Goal: Task Accomplishment & Management: Complete application form

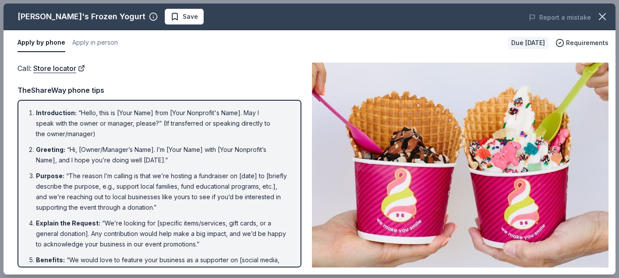
scroll to position [259, 0]
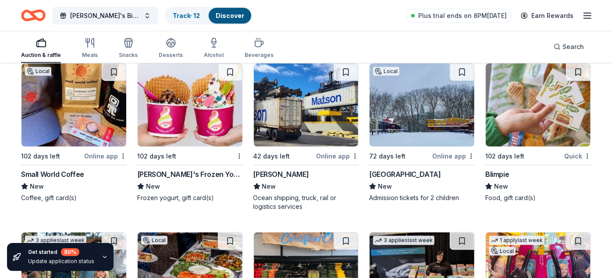
scroll to position [2626, 0]
click at [50, 172] on div "Small World Coffee" at bounding box center [52, 174] width 63 height 11
click at [418, 123] on img at bounding box center [421, 105] width 105 height 83
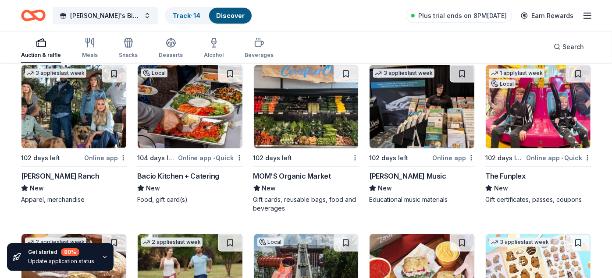
scroll to position [2803, 0]
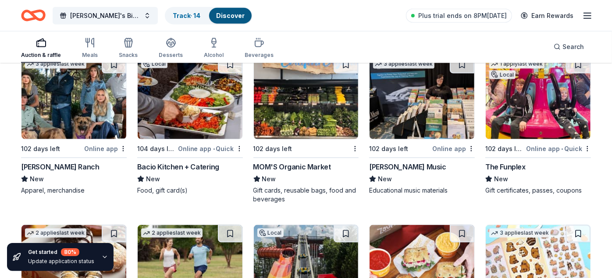
click at [493, 162] on div "The Funplex" at bounding box center [505, 167] width 40 height 11
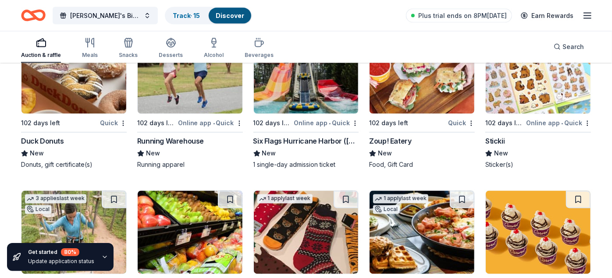
scroll to position [2998, 0]
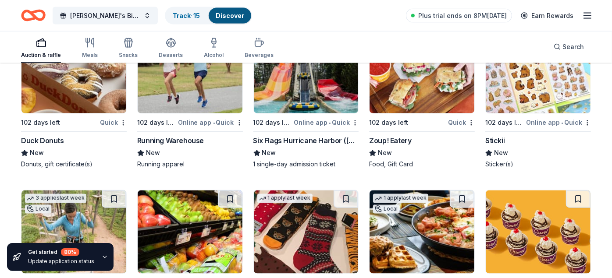
click at [315, 119] on div "Online app • Quick" at bounding box center [326, 122] width 65 height 11
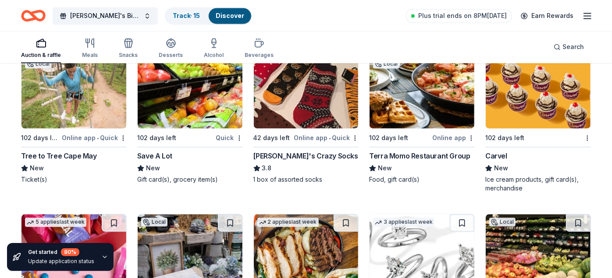
scroll to position [3175, 0]
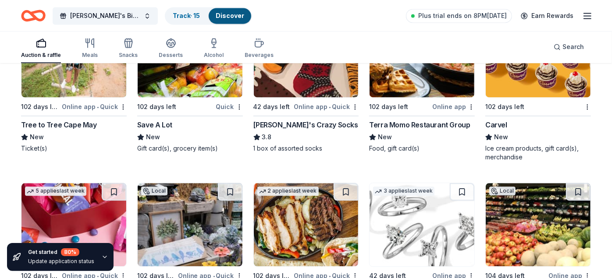
click at [498, 120] on div "Carvel" at bounding box center [496, 125] width 22 height 11
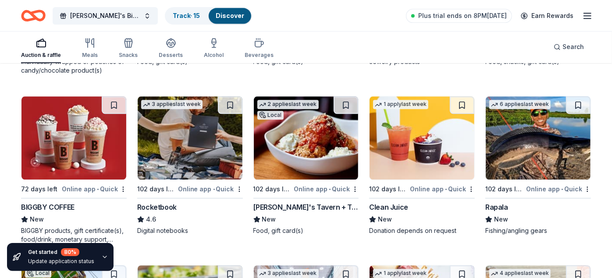
scroll to position [3431, 0]
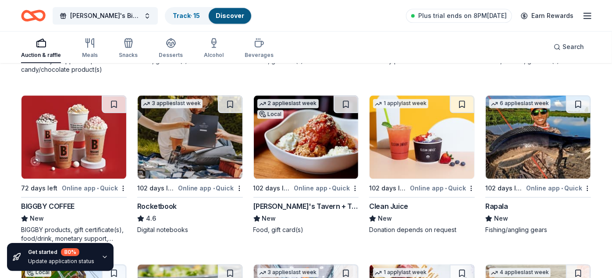
click at [304, 203] on div "Tommy's Tavern + Tap" at bounding box center [306, 206] width 106 height 11
click at [381, 202] on div "Clean Juice" at bounding box center [388, 206] width 39 height 11
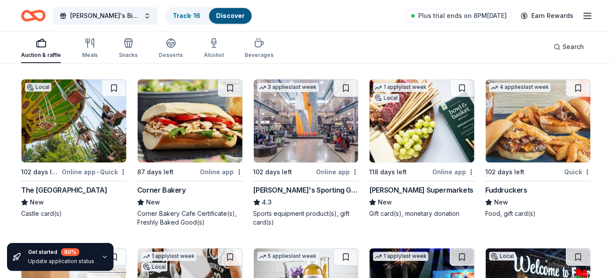
scroll to position [3615, 0]
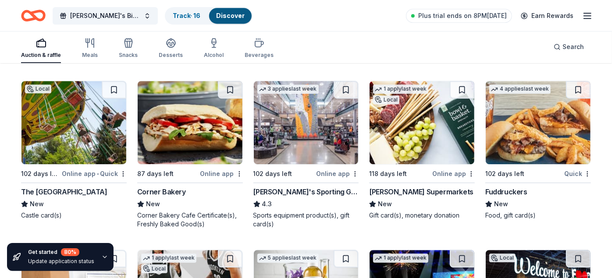
click at [73, 187] on div "The Castle Fun Center" at bounding box center [64, 192] width 86 height 11
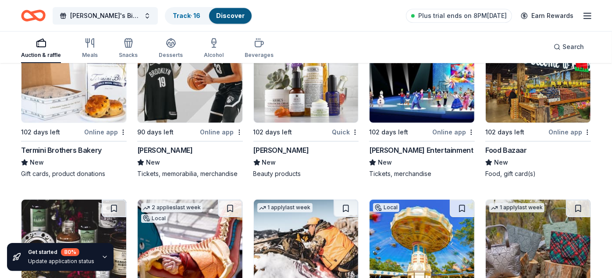
scroll to position [3824, 0]
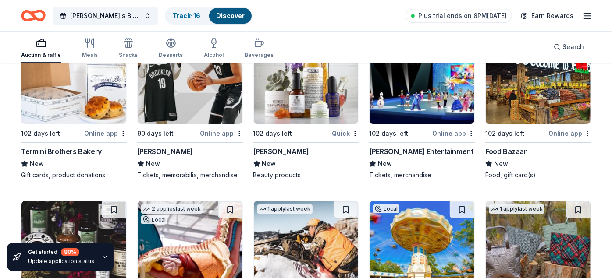
click at [153, 146] on div "Brooklyn Nets" at bounding box center [165, 151] width 56 height 11
click at [188, 19] on div "Track · 17" at bounding box center [186, 16] width 41 height 16
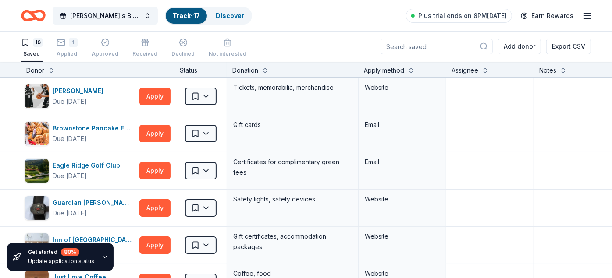
click at [62, 41] on icon "button" at bounding box center [61, 42] width 9 height 9
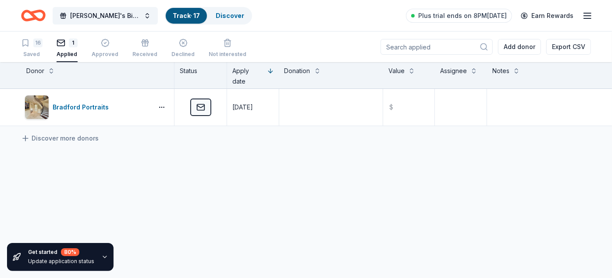
click at [39, 46] on div "16" at bounding box center [37, 43] width 9 height 9
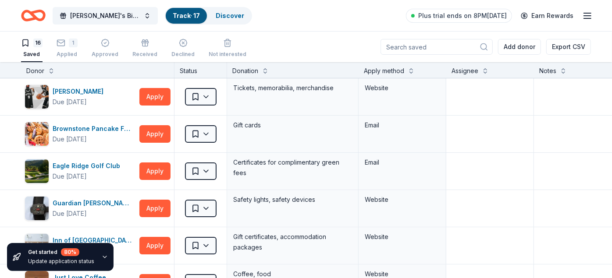
click at [139, 15] on span "[PERSON_NAME]'s Birthday [PERSON_NAME]" at bounding box center [105, 16] width 70 height 11
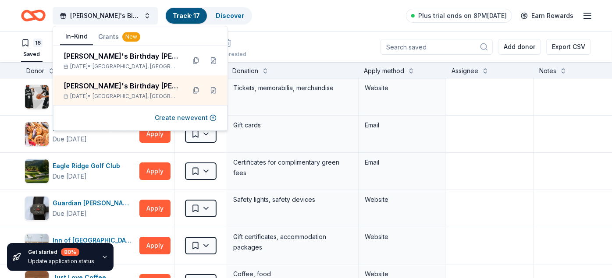
click at [128, 58] on div "[PERSON_NAME]'s Birthday [PERSON_NAME]" at bounding box center [121, 56] width 115 height 11
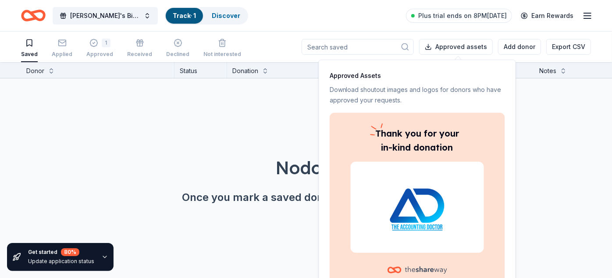
click at [94, 47] on icon "button" at bounding box center [93, 43] width 9 height 9
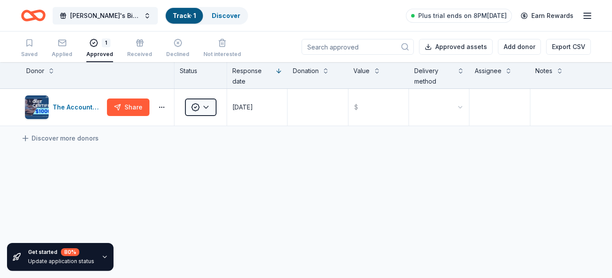
click at [125, 12] on span "[PERSON_NAME]'s Birthday [PERSON_NAME]" at bounding box center [105, 16] width 70 height 11
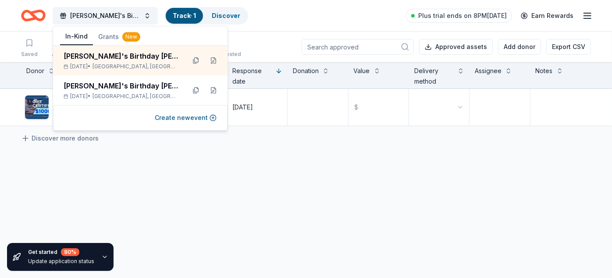
click at [96, 84] on div "[PERSON_NAME]'s Birthday [PERSON_NAME]" at bounding box center [121, 86] width 115 height 11
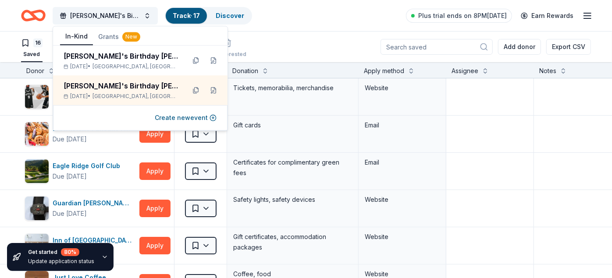
click at [269, 14] on div "Stephanie's Birthday Bingo Bash Track · 17 Discover Plus trial ends on 8PM, 10/…" at bounding box center [306, 15] width 570 height 21
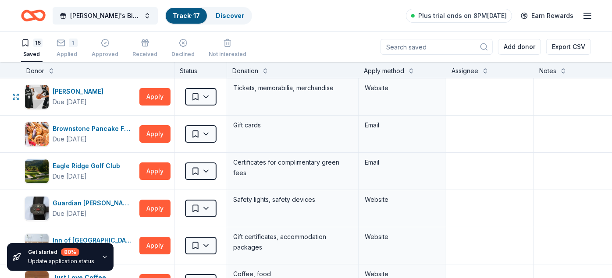
click at [204, 94] on html "Stephanie's Birthday Bingo Bash Track · 17 Discover Plus trial ends on 8PM, 10/…" at bounding box center [306, 139] width 612 height 278
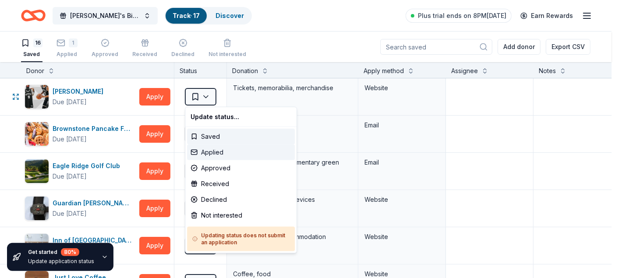
click at [217, 150] on div "Applied" at bounding box center [241, 153] width 108 height 16
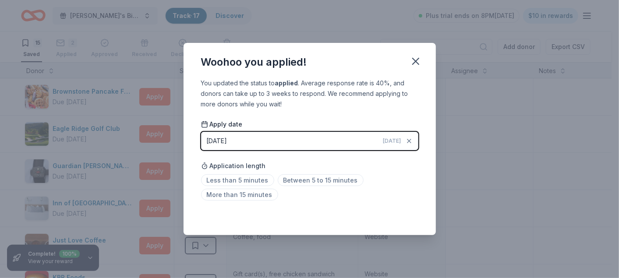
click at [418, 60] on icon "button" at bounding box center [416, 61] width 12 height 12
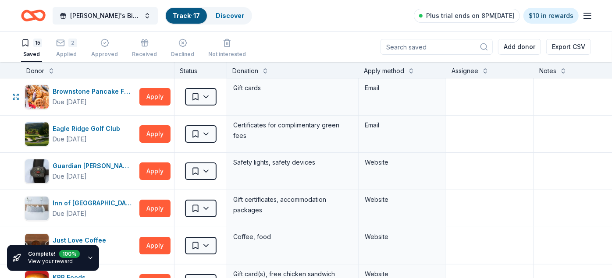
click at [210, 95] on html "Stephanie's Birthday Bingo Bash Track · 17 Discover Plus trial ends on 8PM, 10/…" at bounding box center [306, 139] width 612 height 278
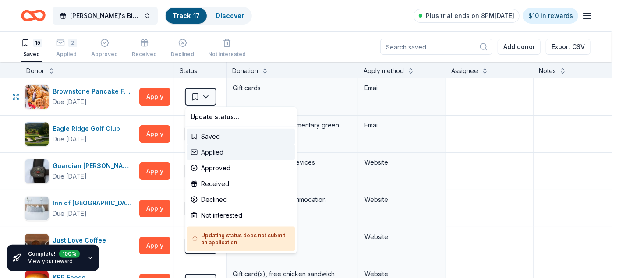
click at [217, 154] on div "Applied" at bounding box center [241, 153] width 108 height 16
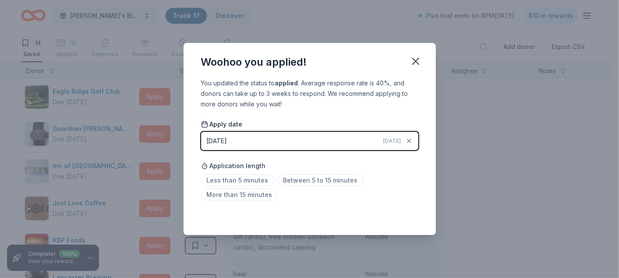
click at [414, 61] on icon "button" at bounding box center [416, 61] width 12 height 12
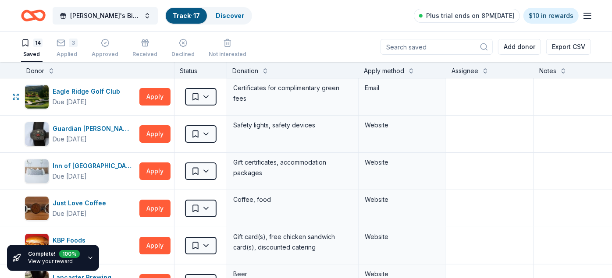
click at [202, 98] on html "Stephanie's Birthday Bingo Bash Track · 17 Discover Plus trial ends on 8PM, 10/…" at bounding box center [306, 139] width 612 height 278
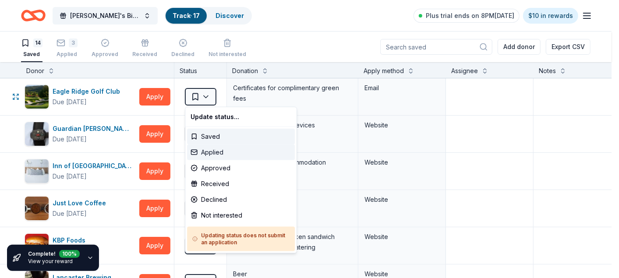
click at [215, 149] on div "Applied" at bounding box center [241, 153] width 108 height 16
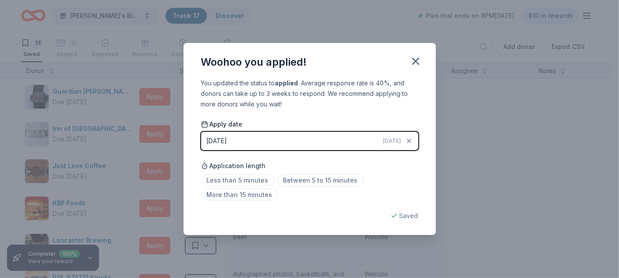
click at [412, 58] on icon "button" at bounding box center [416, 61] width 12 height 12
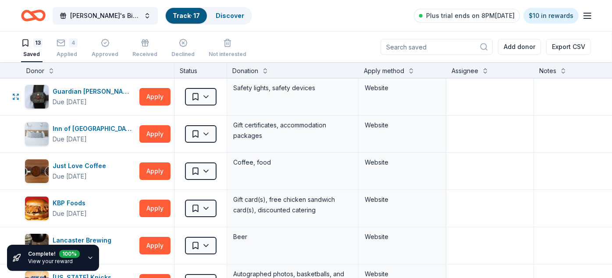
click at [206, 96] on html "Stephanie's Birthday Bingo Bash Track · 17 Discover Plus trial ends on 8PM, 10/…" at bounding box center [306, 139] width 612 height 278
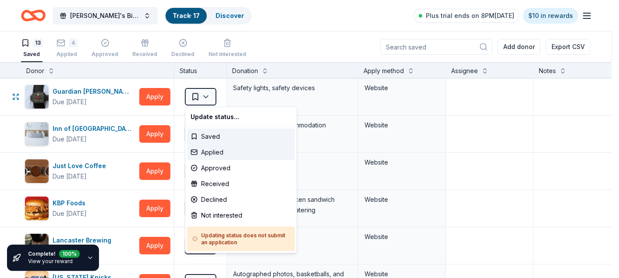
click at [214, 152] on div "Applied" at bounding box center [241, 153] width 108 height 16
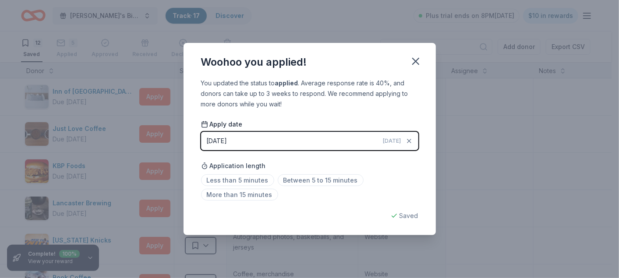
click at [415, 59] on icon "button" at bounding box center [416, 61] width 12 height 12
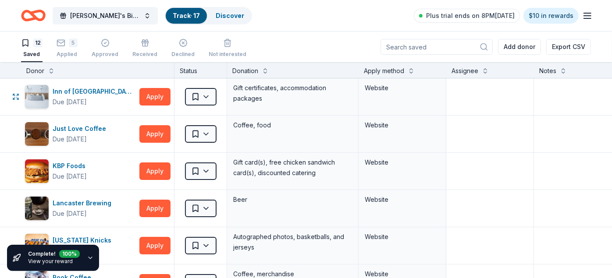
click at [207, 103] on html "Stephanie's Birthday Bingo Bash Track · 17 Discover Plus trial ends on 8PM, 10/…" at bounding box center [306, 139] width 612 height 278
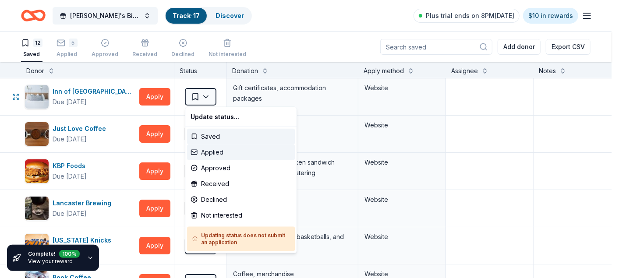
click at [220, 152] on div "Applied" at bounding box center [241, 153] width 108 height 16
click at [219, 151] on div "Applied" at bounding box center [241, 153] width 108 height 16
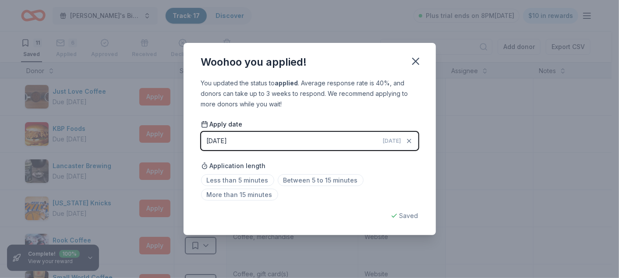
click at [417, 62] on icon "button" at bounding box center [416, 61] width 12 height 12
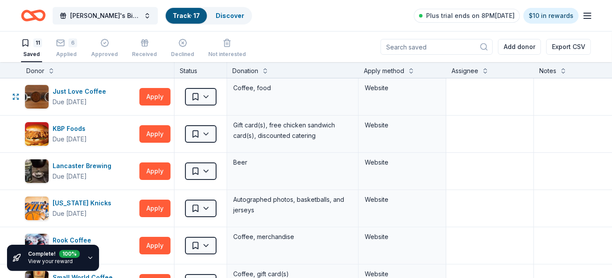
click at [207, 99] on html "Stephanie's Birthday Bingo Bash Track · 17 Discover Plus trial ends on 8PM, 10/…" at bounding box center [306, 139] width 612 height 278
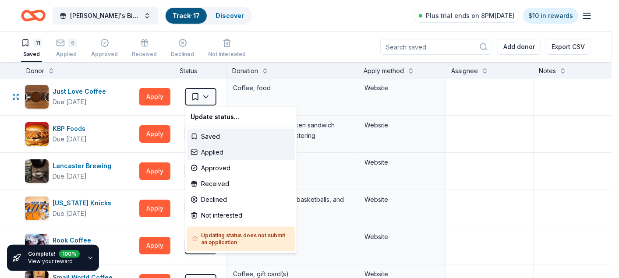
click at [209, 149] on div "Applied" at bounding box center [241, 153] width 108 height 16
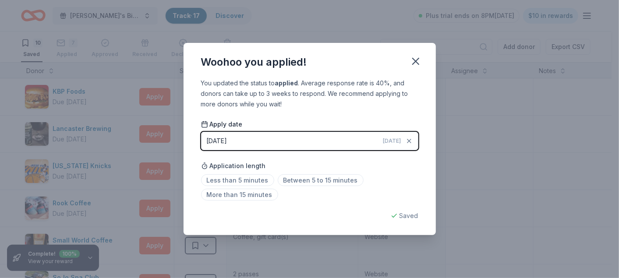
click at [420, 60] on icon "button" at bounding box center [416, 61] width 12 height 12
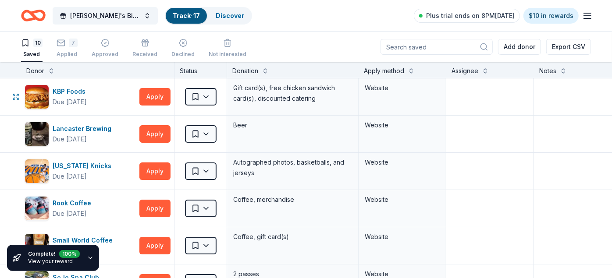
click at [210, 96] on html "Stephanie's Birthday Bingo Bash Track · 17 Discover Plus trial ends on 8PM, 10/…" at bounding box center [306, 139] width 612 height 278
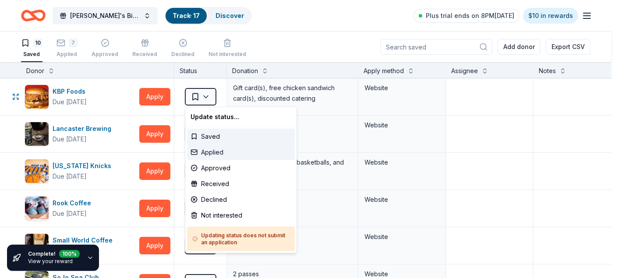
click at [221, 149] on div "Applied" at bounding box center [241, 153] width 108 height 16
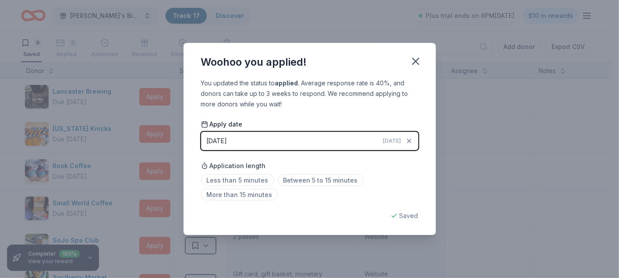
click at [416, 57] on icon "button" at bounding box center [416, 61] width 12 height 12
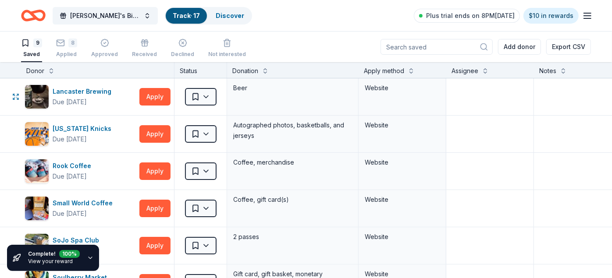
click at [209, 98] on html "Stephanie's Birthday Bingo Bash Track · 17 Discover Plus trial ends on 8PM, 10/…" at bounding box center [306, 139] width 612 height 278
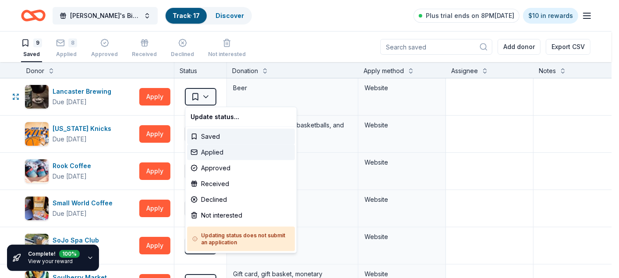
click at [213, 152] on div "Applied" at bounding box center [241, 153] width 108 height 16
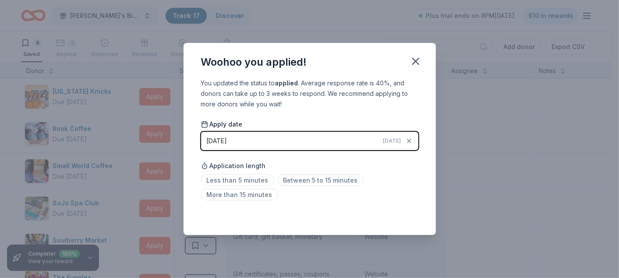
click at [412, 61] on icon "button" at bounding box center [416, 61] width 12 height 12
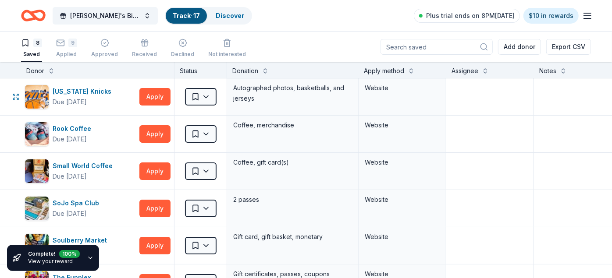
click at [205, 96] on html "Stephanie's Birthday Bingo Bash Track · 17 Discover Plus trial ends on 8PM, 10/…" at bounding box center [306, 139] width 612 height 278
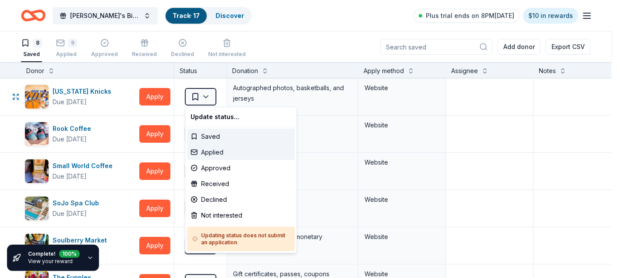
click at [207, 151] on div "Applied" at bounding box center [241, 153] width 108 height 16
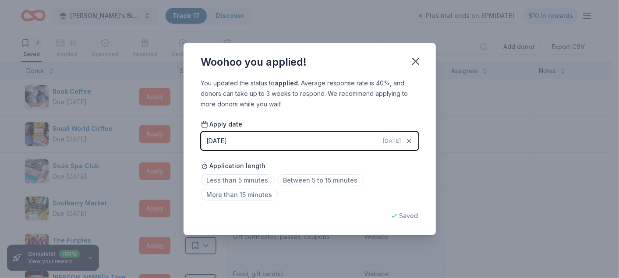
click at [418, 59] on icon "button" at bounding box center [416, 61] width 6 height 6
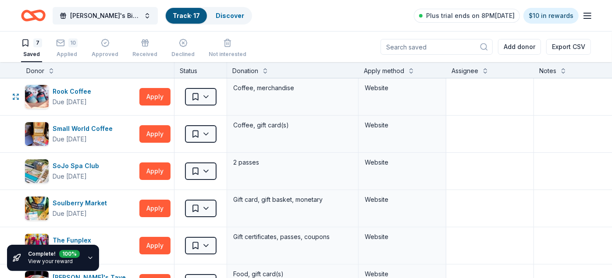
click at [204, 100] on html "Stephanie's Birthday Bingo Bash Track · 17 Discover Plus trial ends on 8PM, 10/…" at bounding box center [306, 139] width 612 height 278
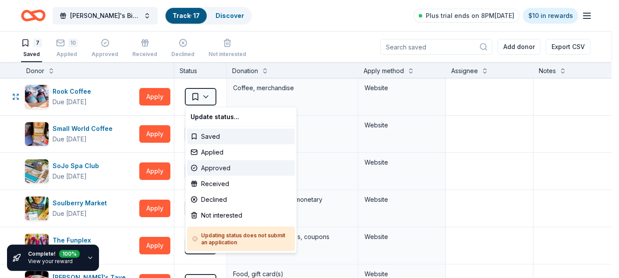
click at [210, 165] on div "Approved" at bounding box center [241, 168] width 108 height 16
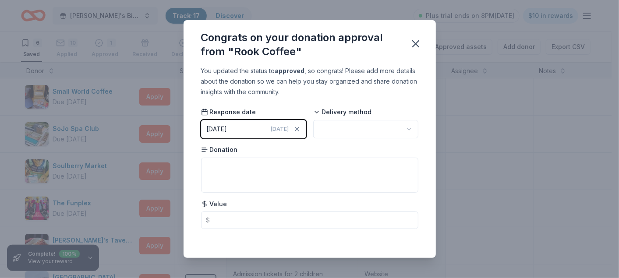
click at [376, 124] on html "Stephanie's Birthday Bingo Bash Track · 17 Discover Plus trial ends on 8PM, 10/…" at bounding box center [309, 139] width 619 height 278
drag, startPoint x: 416, startPoint y: 45, endPoint x: 421, endPoint y: 45, distance: 4.8
click at [416, 45] on icon "button" at bounding box center [416, 44] width 6 height 6
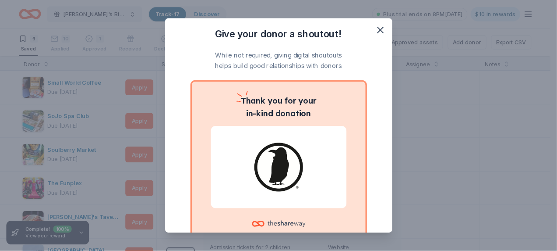
scroll to position [1, 0]
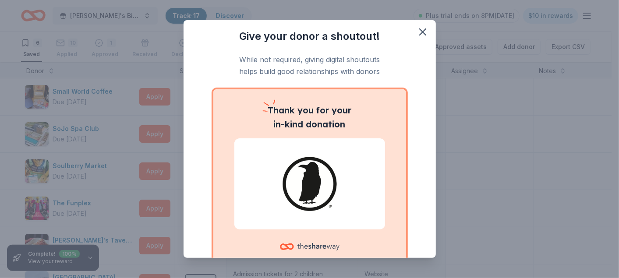
click at [420, 32] on icon "button" at bounding box center [423, 32] width 6 height 6
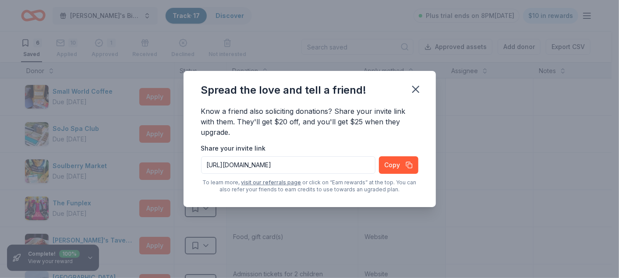
click at [211, 94] on div "Spread the love and tell a friend!" at bounding box center [284, 90] width 166 height 14
click at [415, 90] on icon "button" at bounding box center [416, 89] width 6 height 6
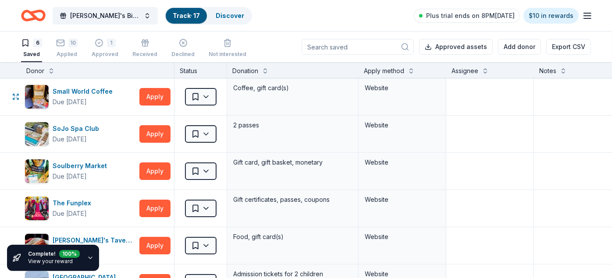
click at [205, 94] on html "Stephanie's Birthday Bingo Bash Track · 17 Discover Plus trial ends on 8PM, 10/…" at bounding box center [306, 139] width 612 height 278
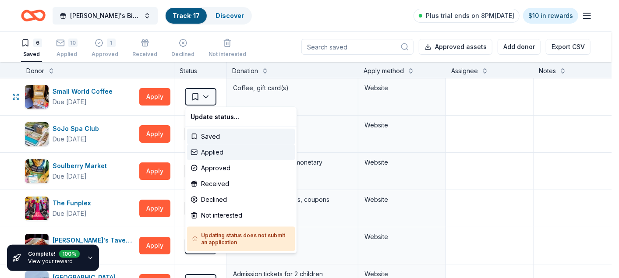
click at [215, 153] on div "Applied" at bounding box center [241, 153] width 108 height 16
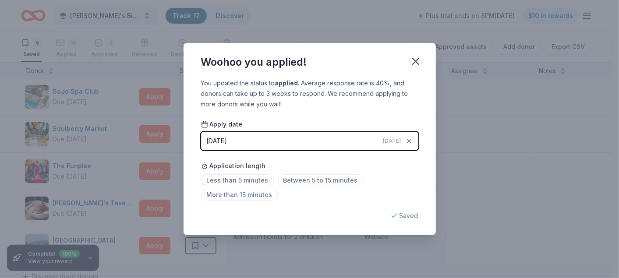
click at [415, 64] on icon "button" at bounding box center [416, 61] width 12 height 12
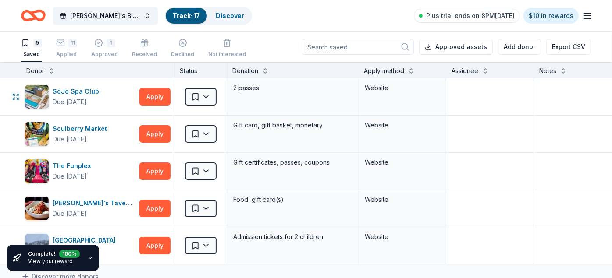
click at [209, 97] on html "Stephanie's Birthday Bingo Bash Track · 17 Discover Plus trial ends on 8PM, 10/…" at bounding box center [306, 139] width 612 height 278
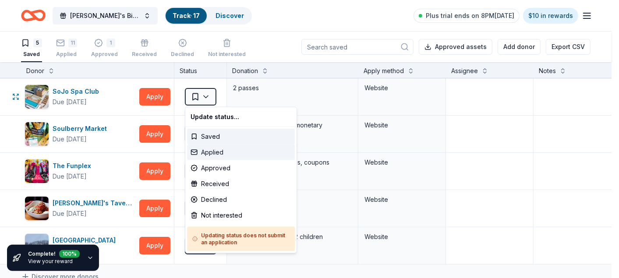
click at [215, 149] on div "Applied" at bounding box center [241, 153] width 108 height 16
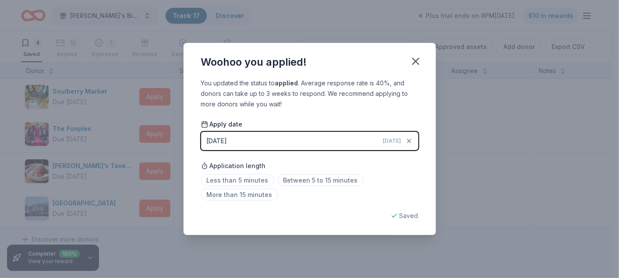
click at [421, 60] on icon "button" at bounding box center [416, 61] width 12 height 12
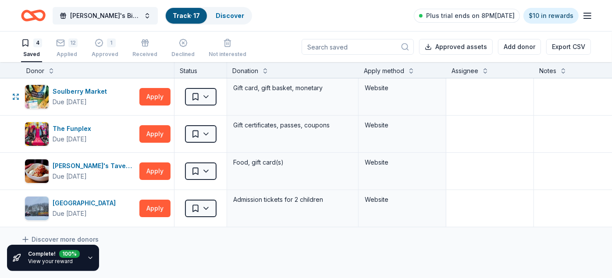
click at [210, 100] on html "Stephanie's Birthday Bingo Bash Track · 17 Discover Plus trial ends on 8PM, 10/…" at bounding box center [306, 139] width 612 height 278
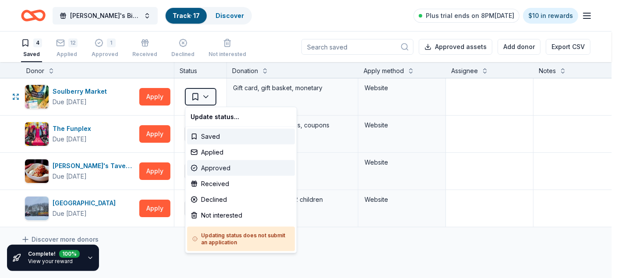
click at [221, 163] on div "Approved" at bounding box center [241, 168] width 108 height 16
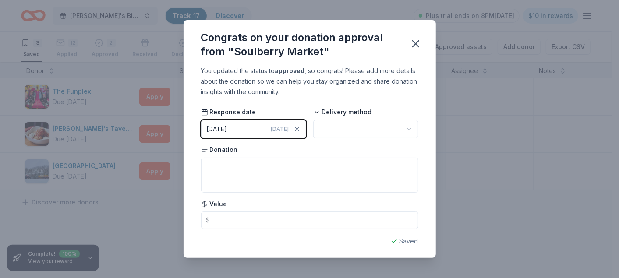
click at [361, 120] on html "Stephanie's Birthday Bingo Bash Track · 17 Discover Plus trial ends on 8PM, 10/…" at bounding box center [309, 139] width 619 height 278
click at [419, 43] on icon "button" at bounding box center [416, 44] width 12 height 12
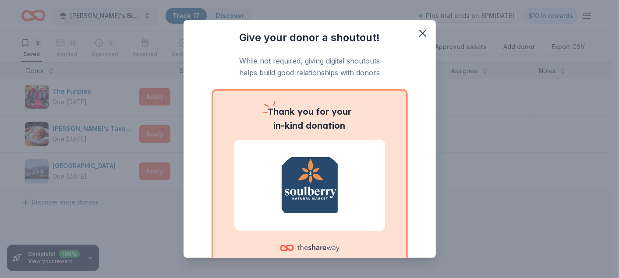
click at [418, 34] on icon "button" at bounding box center [423, 33] width 12 height 12
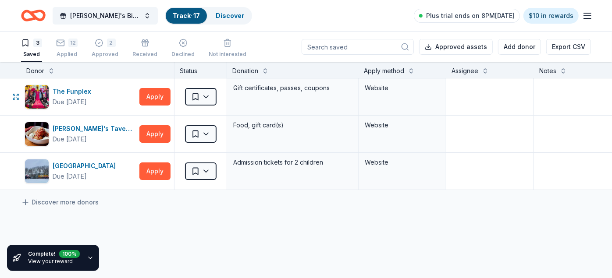
click at [207, 94] on html "Stephanie's Birthday Bingo Bash Track · 17 Discover Plus trial ends on 8PM, 10/…" at bounding box center [306, 139] width 612 height 278
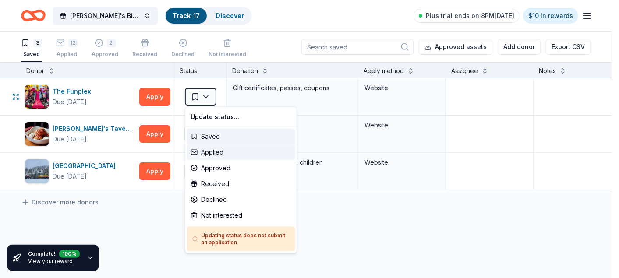
click at [211, 150] on div "Applied" at bounding box center [241, 153] width 108 height 16
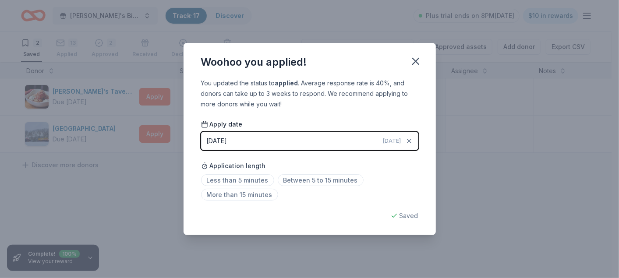
click at [418, 56] on icon "button" at bounding box center [416, 61] width 12 height 12
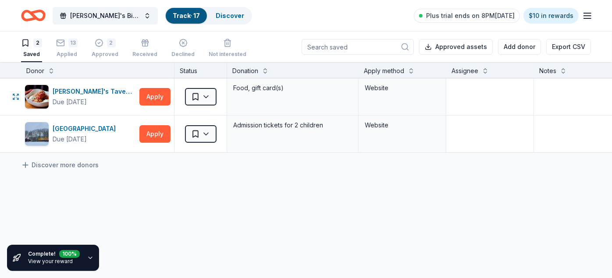
click at [215, 115] on body "Stephanie's Birthday Bingo Bash Track · 17 Discover Plus trial ends on 8PM, 10/…" at bounding box center [306, 139] width 612 height 278
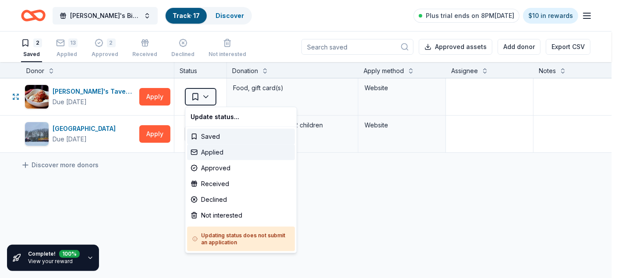
click at [228, 155] on div "Applied" at bounding box center [241, 153] width 108 height 16
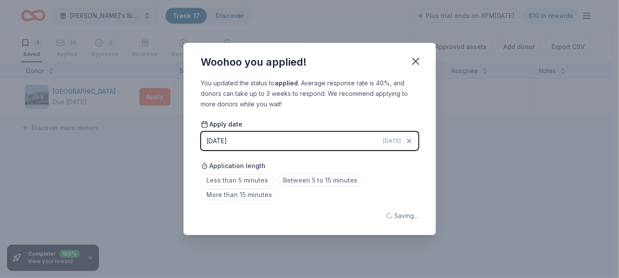
click at [411, 61] on icon "button" at bounding box center [416, 61] width 12 height 12
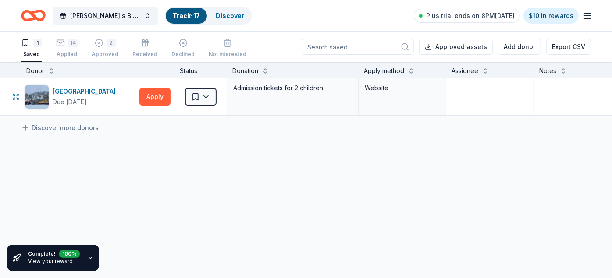
click at [207, 96] on html "Stephanie's Birthday Bingo Bash Track · 17 Discover Plus trial ends on 8PM, 10/…" at bounding box center [306, 139] width 612 height 278
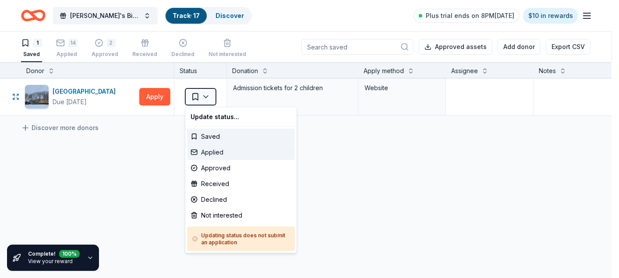
click at [213, 151] on div "Applied" at bounding box center [241, 153] width 108 height 16
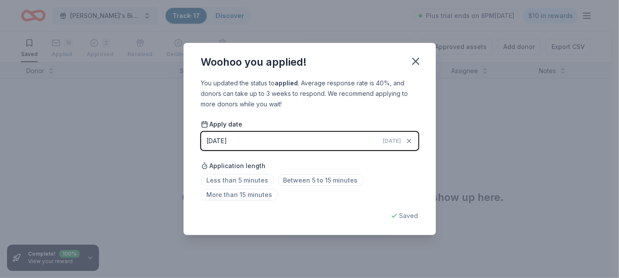
click at [415, 63] on icon "button" at bounding box center [416, 61] width 12 height 12
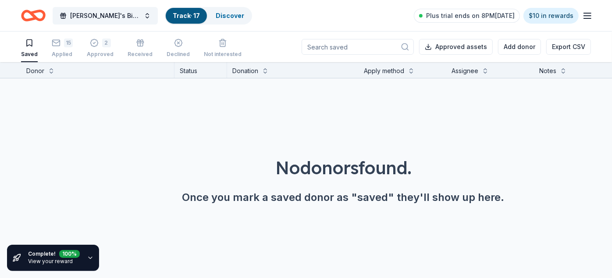
click at [128, 16] on span "[PERSON_NAME]'s Birthday [PERSON_NAME]" at bounding box center [105, 16] width 70 height 11
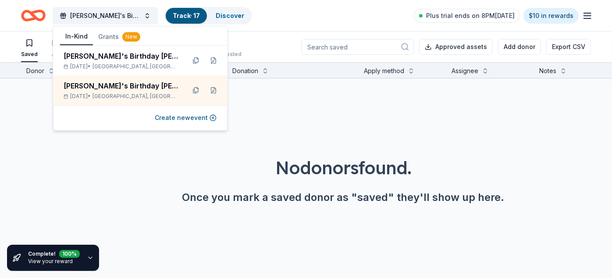
click at [149, 97] on div "Feb 19, 2026 • Englishtown, NJ" at bounding box center [121, 96] width 115 height 7
click at [151, 55] on div "[PERSON_NAME]'s Birthday [PERSON_NAME]" at bounding box center [121, 56] width 115 height 11
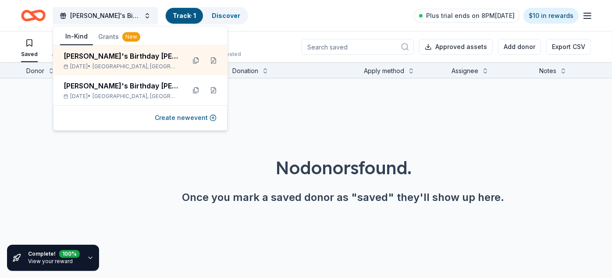
click at [214, 61] on button at bounding box center [213, 60] width 14 height 14
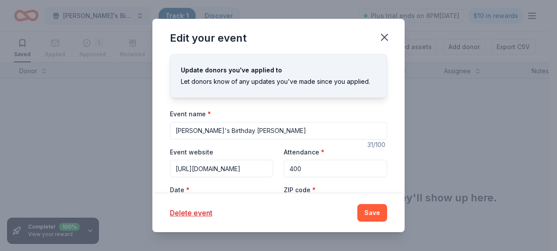
click at [383, 39] on icon "button" at bounding box center [385, 37] width 12 height 12
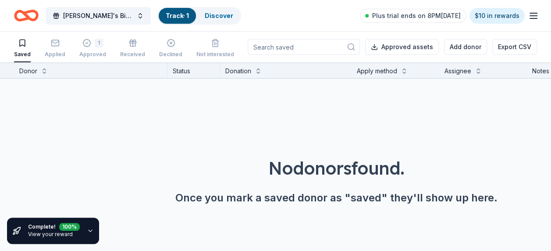
click at [133, 15] on button "[PERSON_NAME]'s Birthday [PERSON_NAME]" at bounding box center [98, 16] width 105 height 18
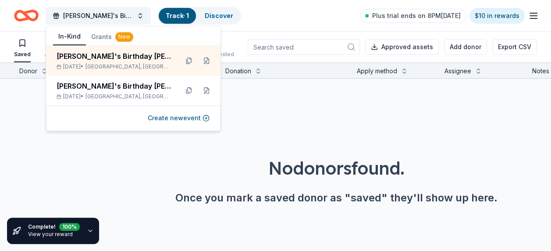
click at [116, 88] on div "[PERSON_NAME]'s Birthday [PERSON_NAME]" at bounding box center [114, 86] width 115 height 11
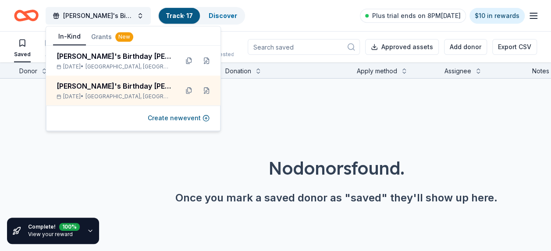
click at [304, 21] on div "Stephanie's Birthday Bingo Bash Track · 17 Discover Plus trial ends on 8PM, 10/…" at bounding box center [275, 15] width 523 height 21
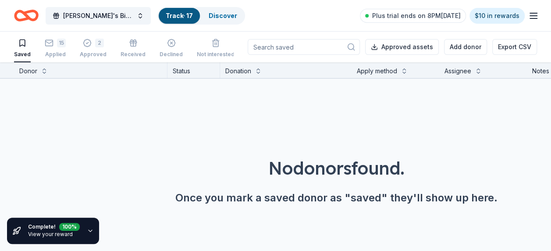
click at [49, 230] on link "View your reward" at bounding box center [50, 233] width 45 height 7
click at [90, 229] on icon "button" at bounding box center [90, 230] width 7 height 7
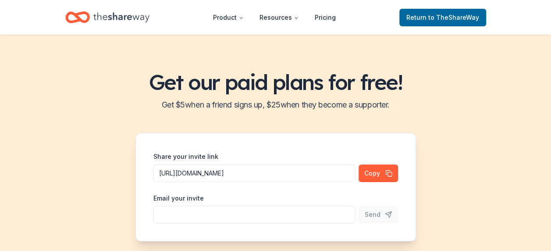
click at [424, 18] on span "Return to TheShareWay" at bounding box center [442, 17] width 73 height 11
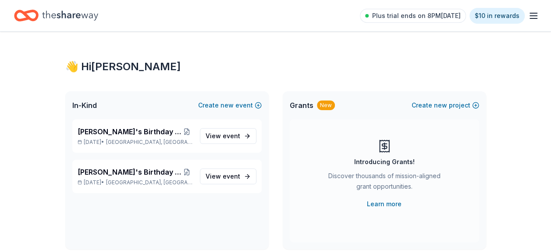
click at [107, 173] on span "[PERSON_NAME]'s Birthday [PERSON_NAME]" at bounding box center [129, 172] width 103 height 11
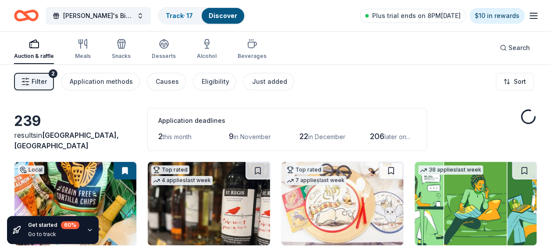
click at [39, 85] on span "Filter" at bounding box center [39, 81] width 15 height 11
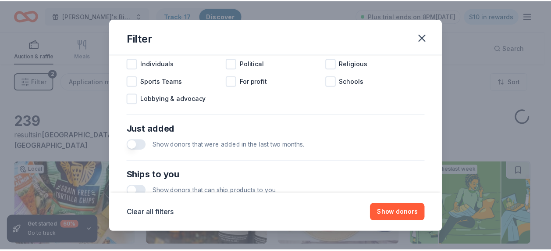
scroll to position [437, 0]
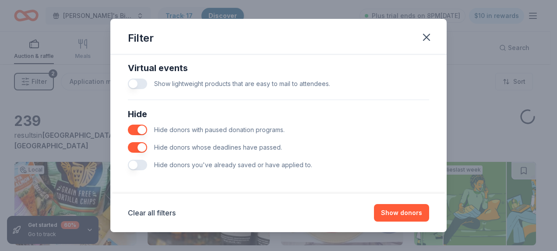
click at [139, 167] on button "button" at bounding box center [137, 164] width 19 height 11
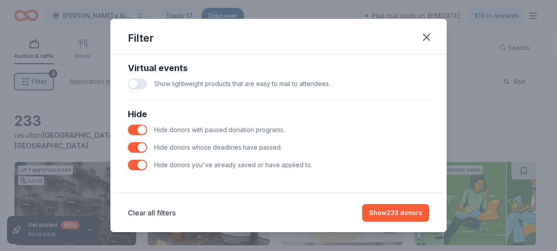
click at [393, 213] on button "Show 233 donors" at bounding box center [395, 213] width 67 height 18
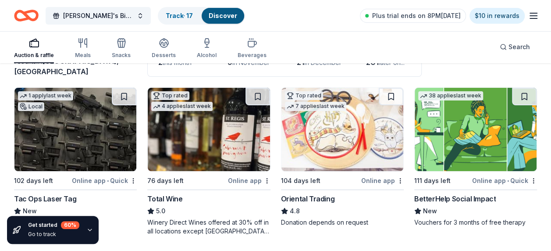
scroll to position [54, 0]
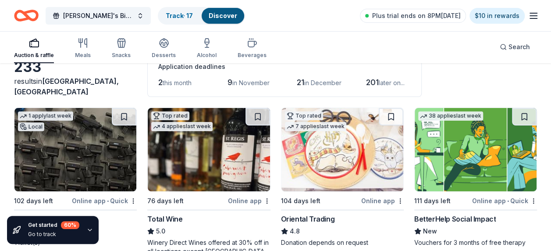
click at [94, 140] on img at bounding box center [75, 149] width 122 height 83
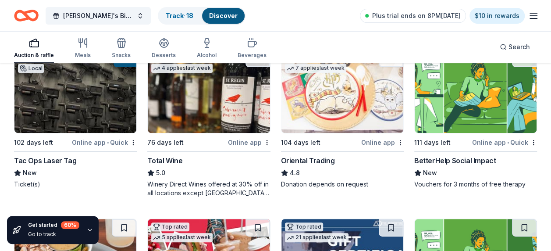
click at [224, 107] on img at bounding box center [209, 91] width 122 height 83
click at [330, 127] on img at bounding box center [342, 91] width 122 height 83
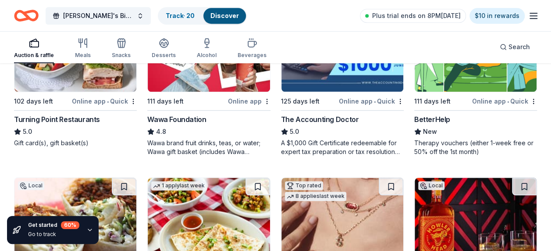
scroll to position [322, 0]
click at [341, 120] on div "The Accounting Doctor" at bounding box center [320, 119] width 78 height 11
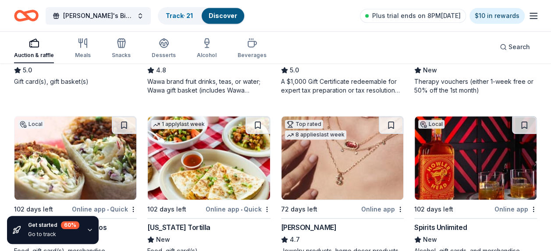
scroll to position [308, 0]
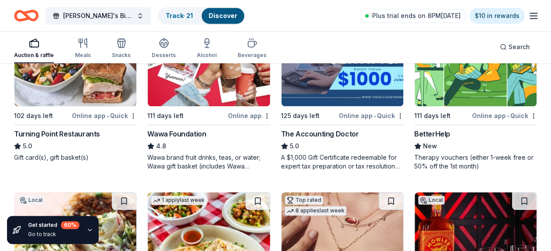
click at [67, 131] on div "Turning Point Restaurants" at bounding box center [57, 133] width 86 height 11
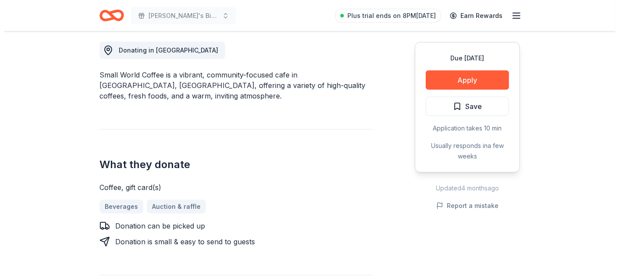
scroll to position [245, 0]
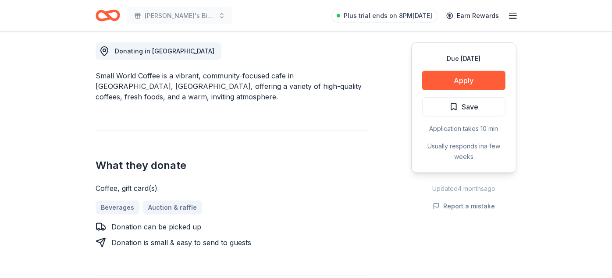
click at [442, 80] on button "Apply" at bounding box center [463, 80] width 83 height 19
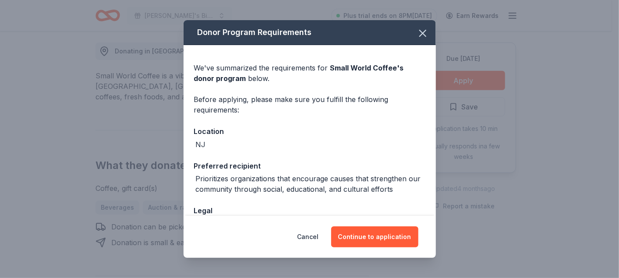
click at [368, 234] on button "Continue to application" at bounding box center [374, 237] width 87 height 21
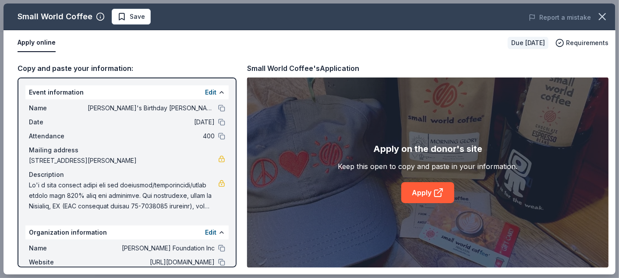
click at [428, 188] on link "Apply" at bounding box center [427, 192] width 53 height 21
click at [120, 17] on span "Save" at bounding box center [131, 16] width 28 height 11
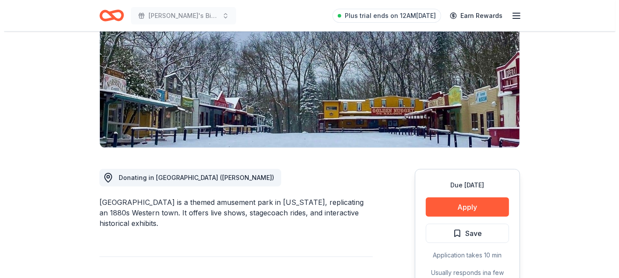
scroll to position [169, 0]
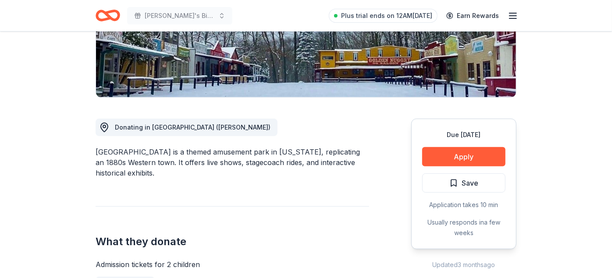
click at [438, 155] on button "Apply" at bounding box center [463, 156] width 83 height 19
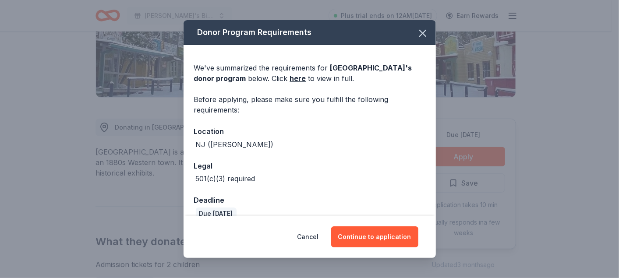
click at [372, 234] on button "Continue to application" at bounding box center [374, 237] width 87 height 21
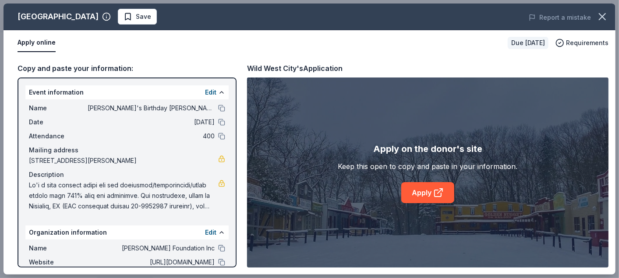
click at [423, 192] on link "Apply" at bounding box center [427, 192] width 53 height 21
click at [136, 18] on span "Save" at bounding box center [143, 16] width 15 height 11
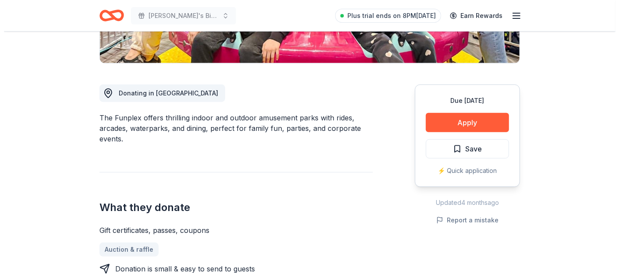
scroll to position [202, 0]
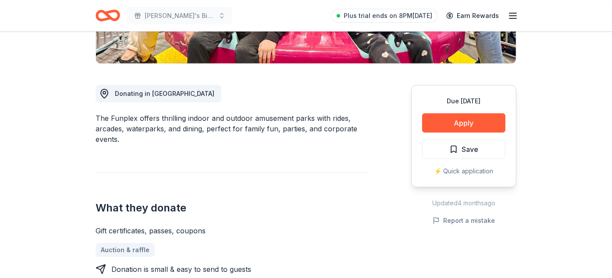
click at [453, 119] on button "Apply" at bounding box center [463, 122] width 83 height 19
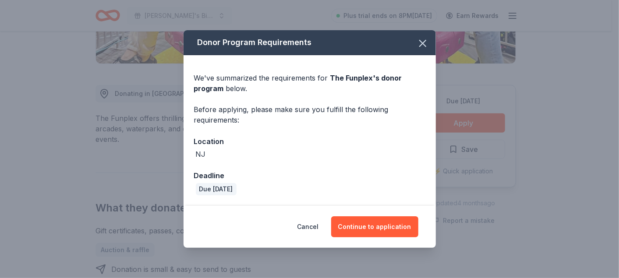
click at [372, 230] on button "Continue to application" at bounding box center [374, 226] width 87 height 21
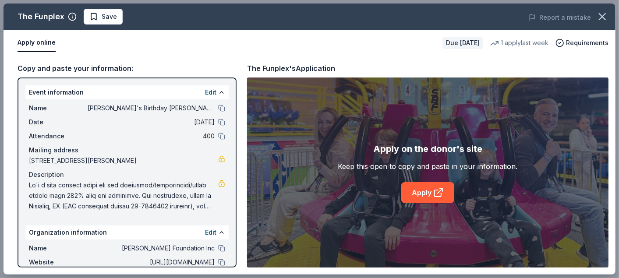
click at [431, 192] on link "Apply" at bounding box center [427, 192] width 53 height 21
click at [96, 15] on span "Save" at bounding box center [103, 16] width 28 height 11
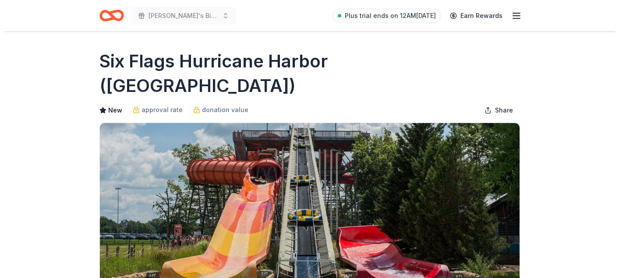
scroll to position [252, 0]
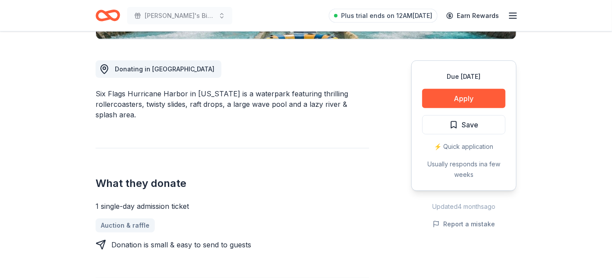
click at [463, 89] on button "Apply" at bounding box center [463, 98] width 83 height 19
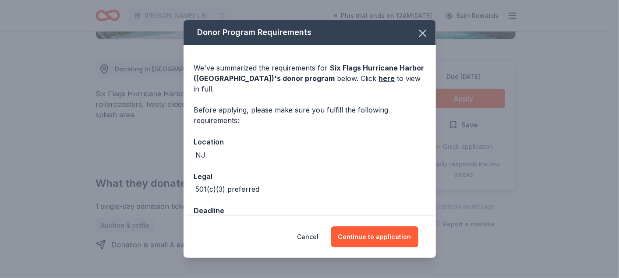
click at [366, 236] on button "Continue to application" at bounding box center [374, 237] width 87 height 21
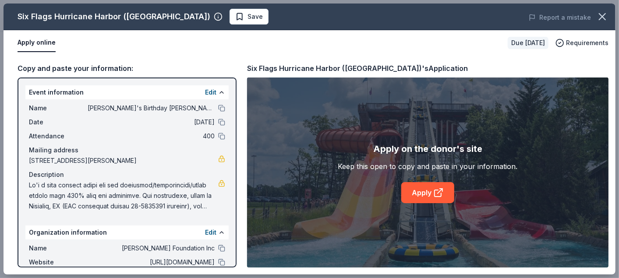
click at [424, 191] on link "Apply" at bounding box center [427, 192] width 53 height 21
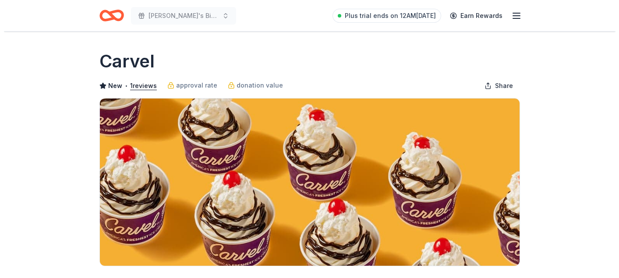
scroll to position [235, 0]
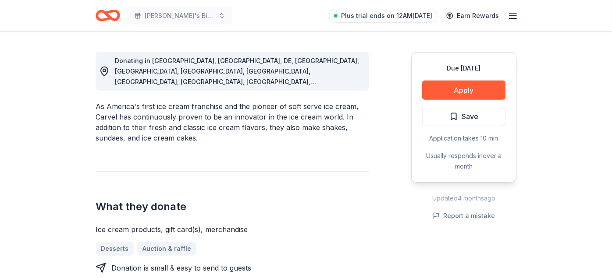
click at [438, 94] on button "Apply" at bounding box center [463, 90] width 83 height 19
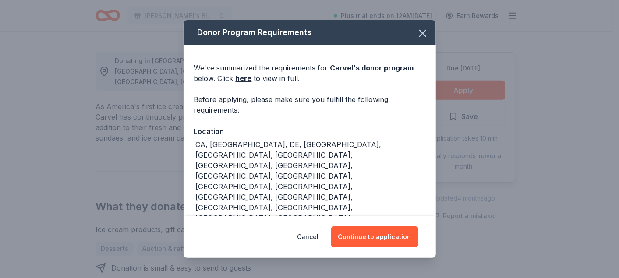
click at [368, 239] on button "Continue to application" at bounding box center [374, 237] width 87 height 21
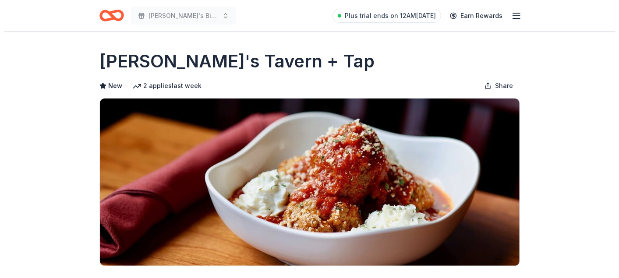
scroll to position [156, 0]
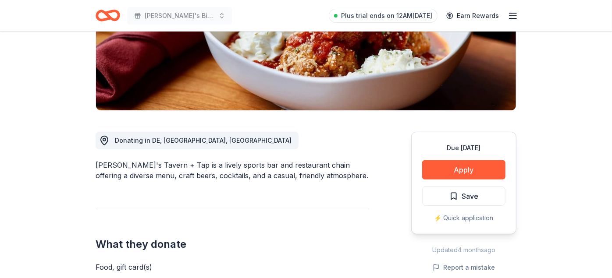
click at [457, 169] on button "Apply" at bounding box center [463, 169] width 83 height 19
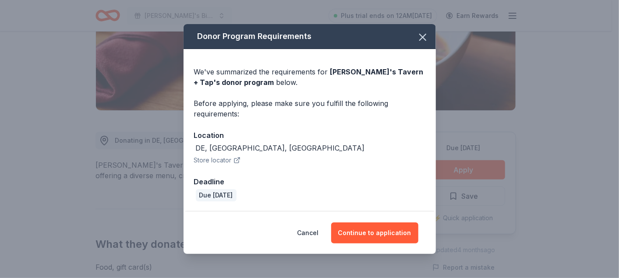
click at [372, 231] on button "Continue to application" at bounding box center [374, 233] width 87 height 21
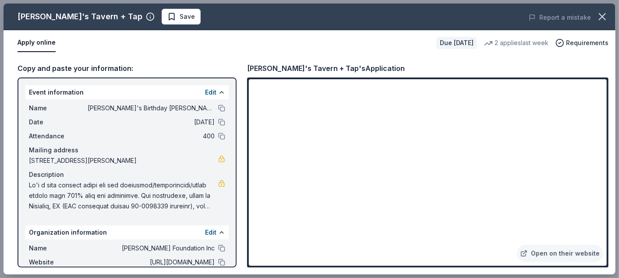
click at [560, 254] on link "Open on their website" at bounding box center [560, 254] width 86 height 18
click at [180, 18] on span "Save" at bounding box center [187, 16] width 15 height 11
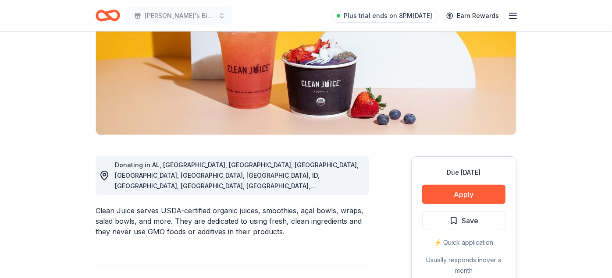
scroll to position [130, 0]
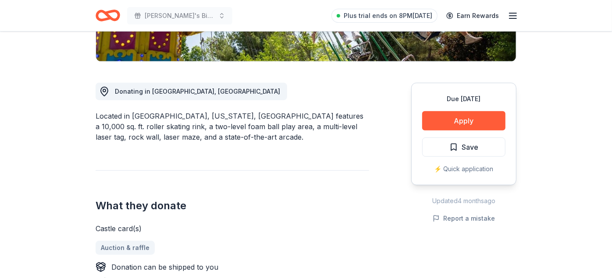
scroll to position [181, 0]
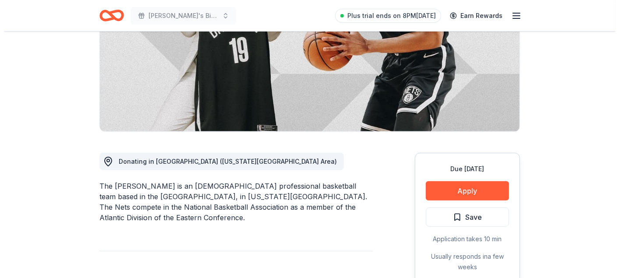
scroll to position [152, 0]
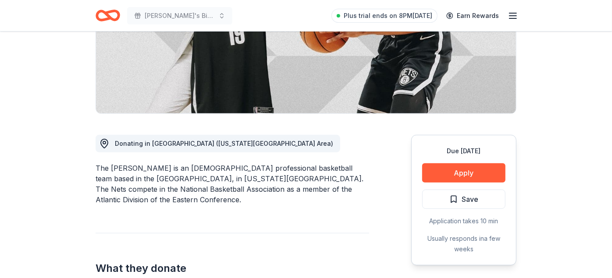
click at [445, 172] on button "Apply" at bounding box center [463, 172] width 83 height 19
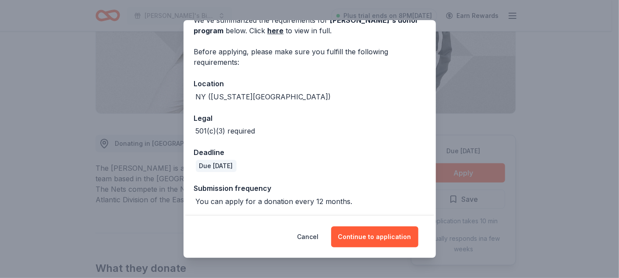
scroll to position [49, 0]
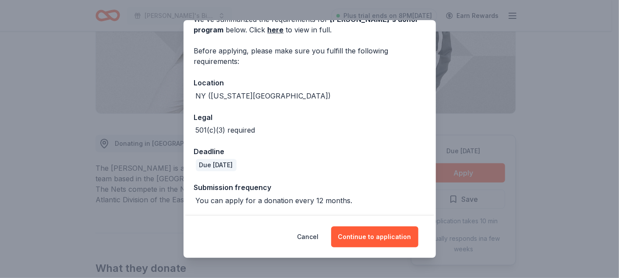
click at [361, 237] on button "Continue to application" at bounding box center [374, 237] width 87 height 21
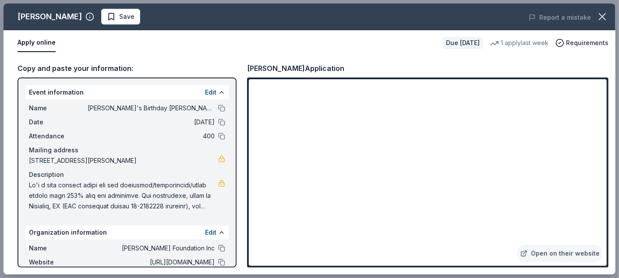
click at [119, 15] on span "Save" at bounding box center [126, 16] width 15 height 11
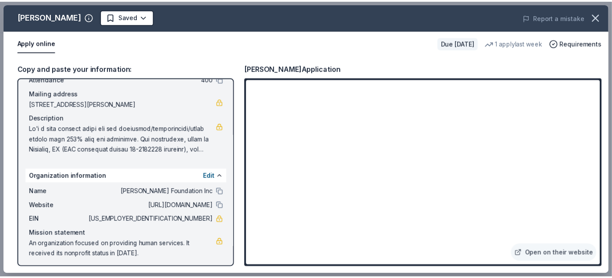
scroll to position [56, 0]
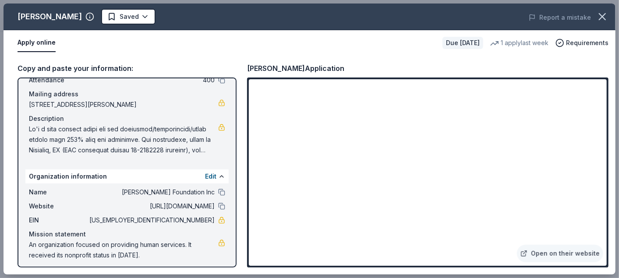
click at [603, 15] on icon "button" at bounding box center [602, 17] width 12 height 12
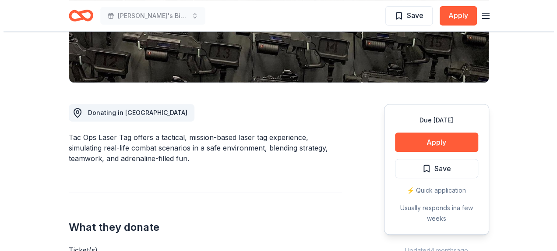
scroll to position [320, 0]
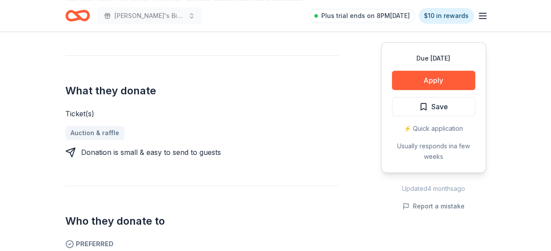
click at [433, 104] on span "Save" at bounding box center [439, 106] width 17 height 11
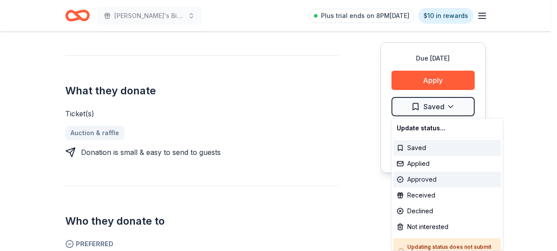
click at [422, 181] on div "Approved" at bounding box center [447, 179] width 108 height 16
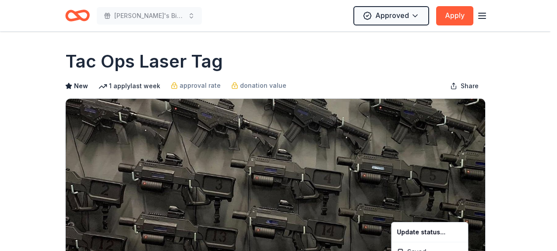
scroll to position [0, 0]
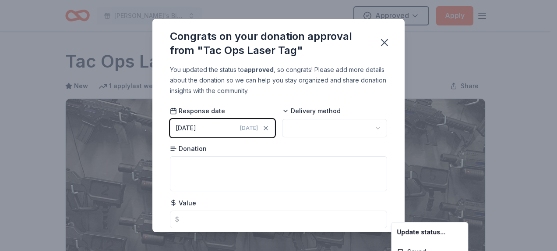
click at [383, 44] on html "Stephanie's Birthday Bingo Bash Approved Apply Due in 102 days Share Tac Ops La…" at bounding box center [278, 125] width 557 height 251
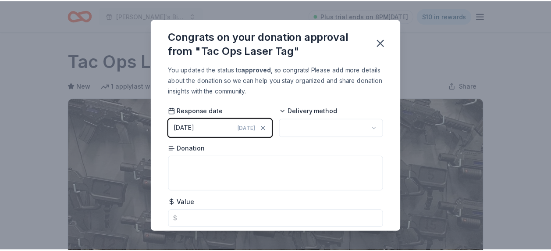
scroll to position [226, 0]
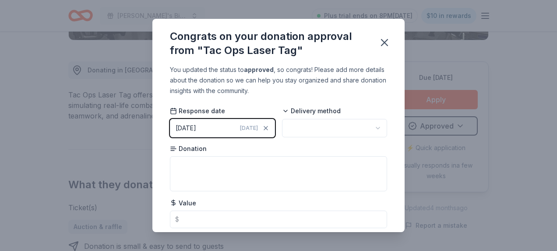
click at [379, 44] on icon "button" at bounding box center [385, 42] width 12 height 12
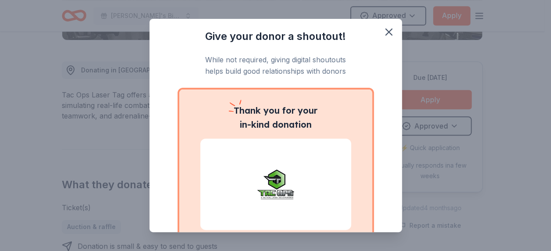
scroll to position [0, 0]
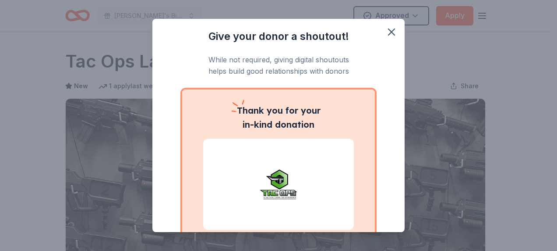
click at [388, 33] on icon "button" at bounding box center [392, 32] width 12 height 12
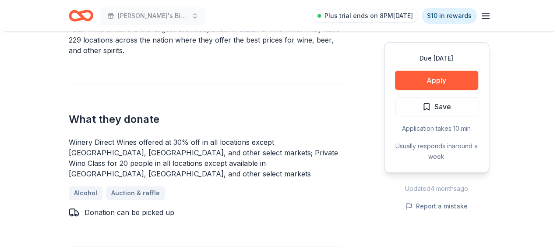
scroll to position [312, 0]
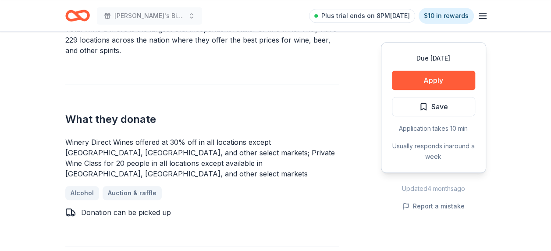
click at [443, 100] on button "Save" at bounding box center [433, 106] width 83 height 19
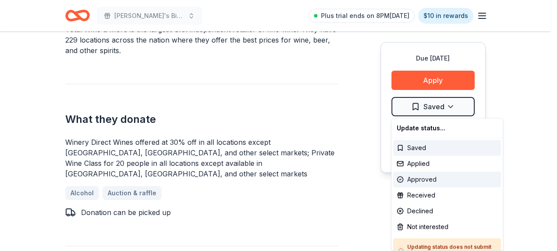
click at [431, 177] on div "Approved" at bounding box center [447, 179] width 108 height 16
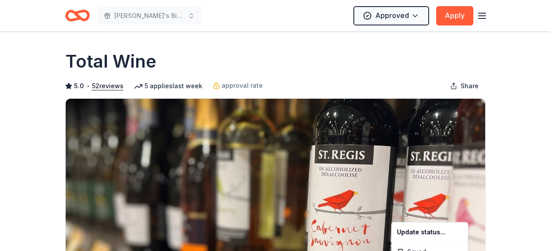
scroll to position [0, 0]
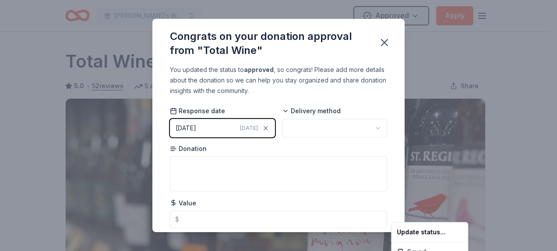
click at [383, 42] on html "Stephanie's Birthday Bingo Bash Approved Apply Due in 76 days Share Total Wine …" at bounding box center [278, 125] width 557 height 251
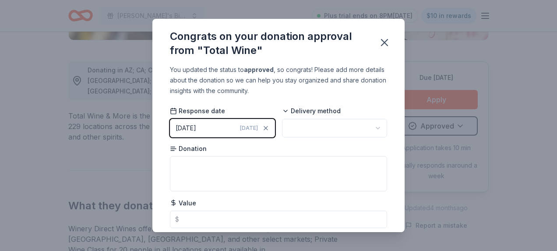
click at [383, 40] on icon "button" at bounding box center [385, 42] width 6 height 6
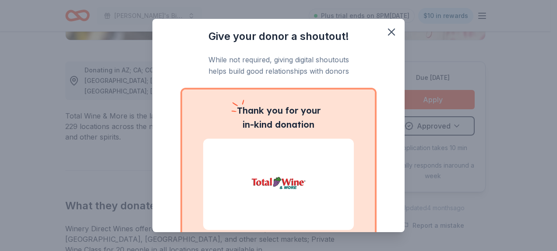
click at [386, 30] on icon "button" at bounding box center [392, 32] width 12 height 12
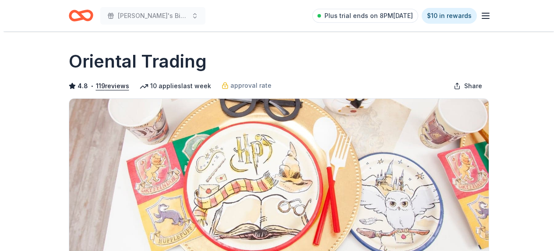
scroll to position [428, 0]
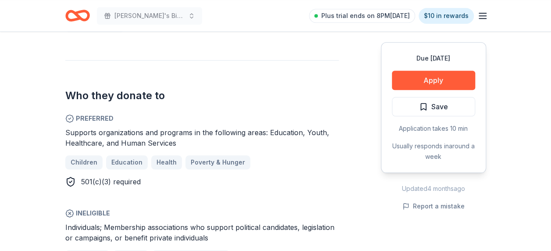
click at [446, 108] on span "Save" at bounding box center [439, 106] width 17 height 11
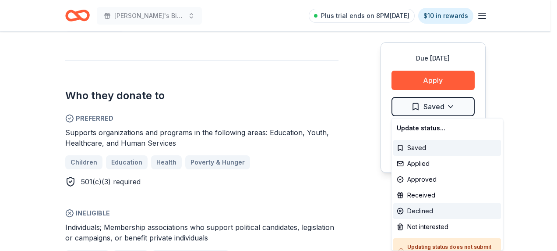
click at [424, 208] on div "Declined" at bounding box center [447, 211] width 108 height 16
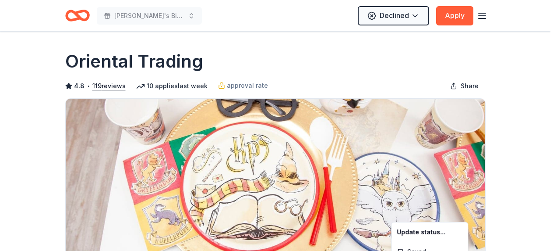
scroll to position [0, 0]
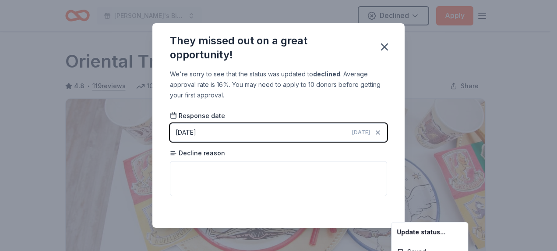
click at [385, 47] on html "Stephanie's Birthday Bingo Bash Declined Apply Due in 104 days Share Oriental T…" at bounding box center [278, 125] width 557 height 251
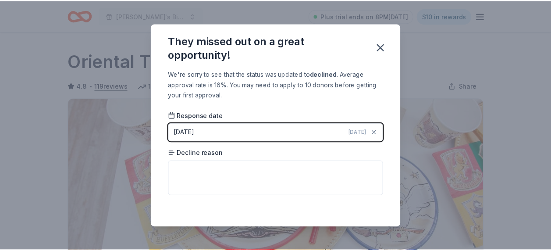
scroll to position [226, 0]
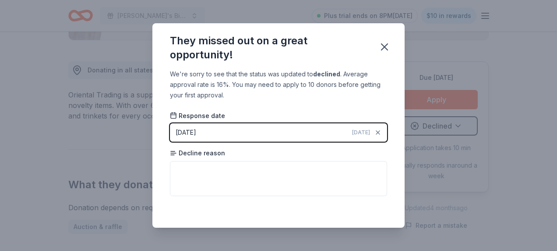
click at [383, 45] on icon "button" at bounding box center [385, 47] width 12 height 12
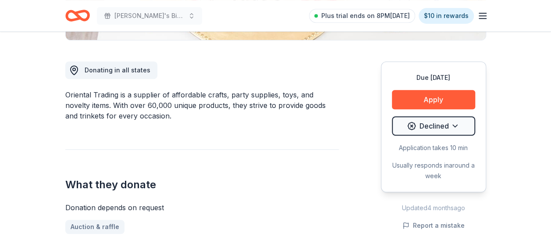
scroll to position [0, 0]
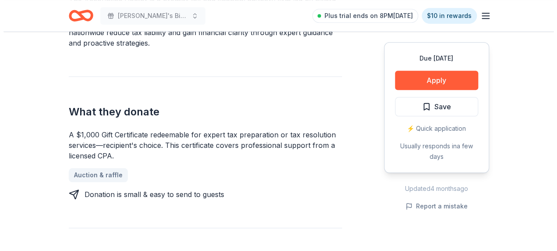
scroll to position [311, 0]
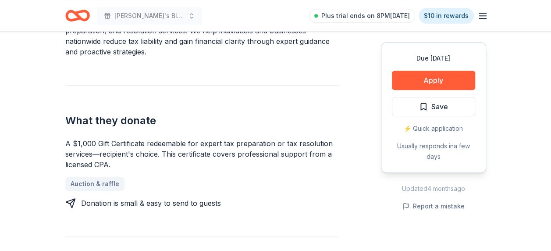
drag, startPoint x: 445, startPoint y: 106, endPoint x: 472, endPoint y: 138, distance: 42.0
click at [445, 106] on span "Save" at bounding box center [439, 106] width 17 height 11
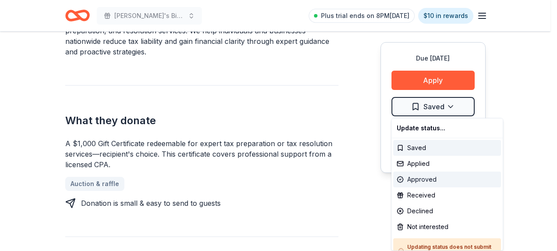
click at [426, 177] on div "Approved" at bounding box center [447, 179] width 108 height 16
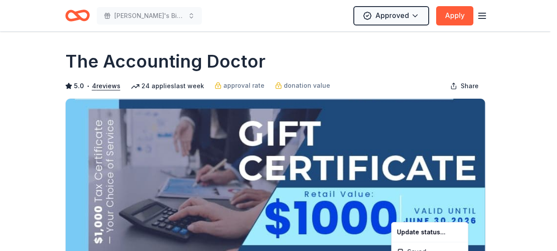
scroll to position [0, 0]
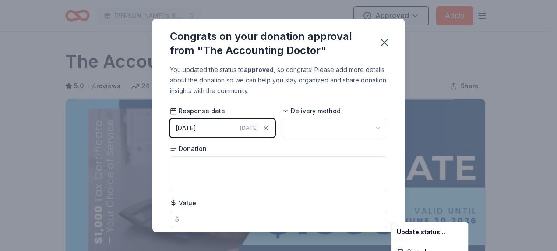
click at [385, 41] on html "Stephanie's Birthday Bingo Bash Approved Apply Due in 125 days Share The Accoun…" at bounding box center [278, 125] width 557 height 251
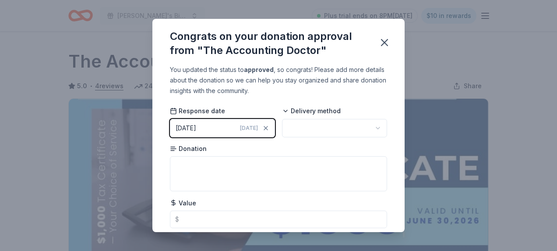
scroll to position [226, 0]
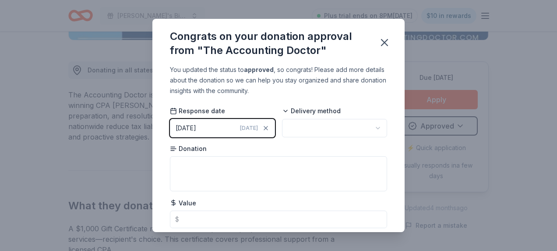
click at [386, 43] on icon "button" at bounding box center [385, 42] width 12 height 12
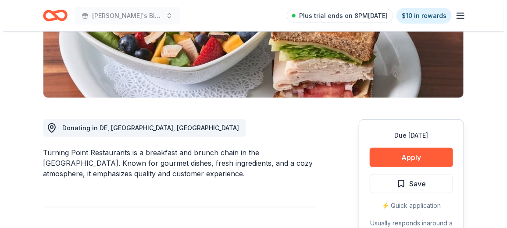
scroll to position [241, 0]
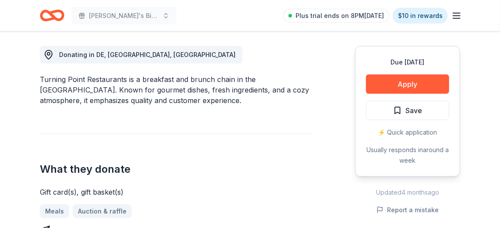
click at [418, 109] on span "Save" at bounding box center [414, 110] width 17 height 11
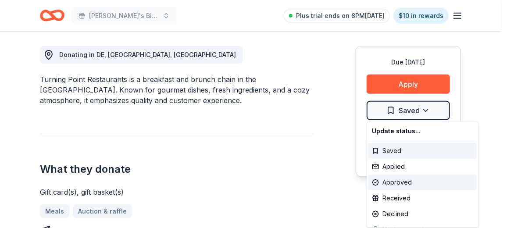
click at [398, 183] on div "Approved" at bounding box center [423, 182] width 108 height 16
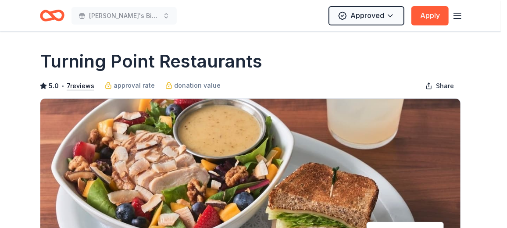
scroll to position [0, 0]
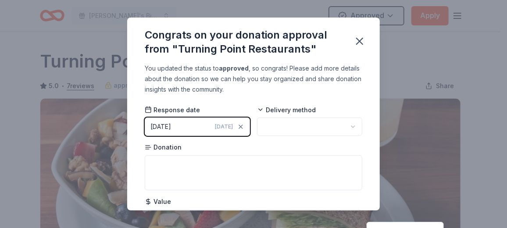
click at [357, 36] on html "[PERSON_NAME]'s Birthday [PERSON_NAME] Approved Apply Due [DATE] Share Turning …" at bounding box center [253, 114] width 507 height 228
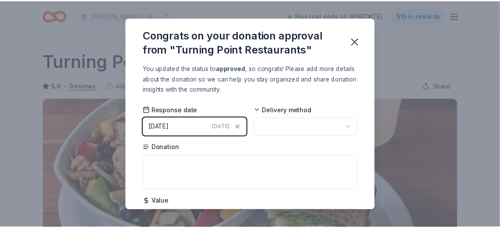
scroll to position [237, 0]
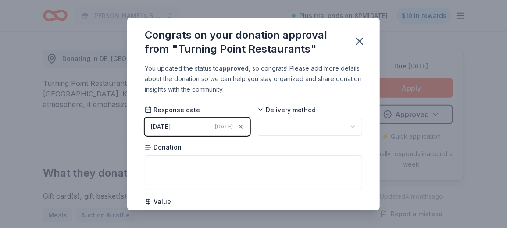
click at [357, 36] on icon "button" at bounding box center [359, 41] width 12 height 12
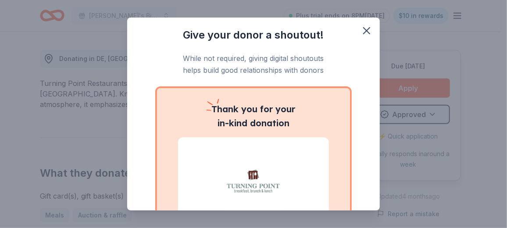
click at [360, 30] on icon "button" at bounding box center [366, 31] width 12 height 12
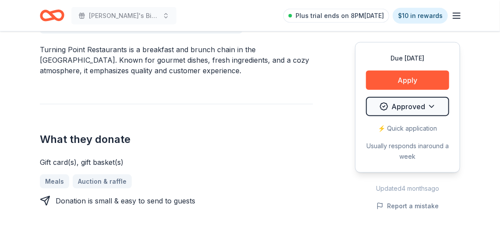
scroll to position [283, 0]
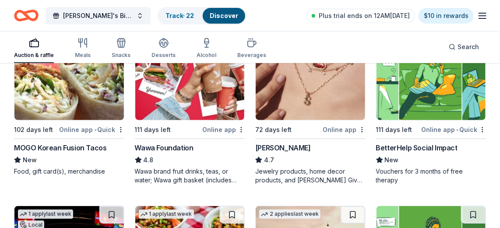
scroll to position [124, 0]
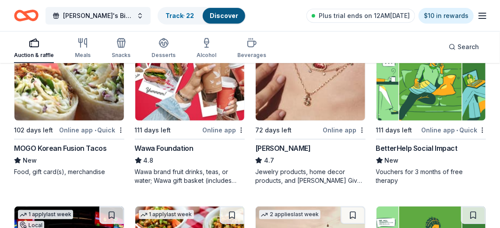
click at [294, 145] on div "Kendra Scott" at bounding box center [283, 148] width 56 height 11
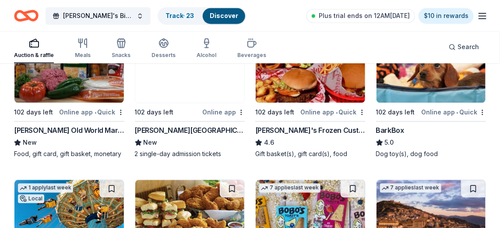
scroll to position [640, 0]
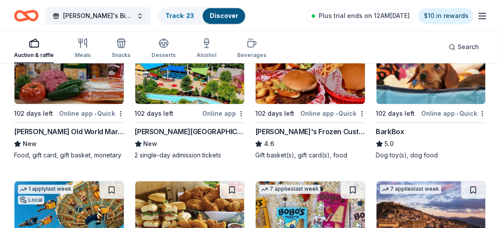
click at [387, 129] on div "BarkBox" at bounding box center [390, 131] width 28 height 11
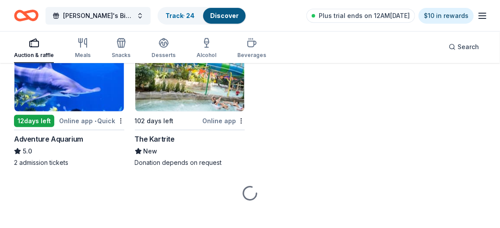
scroll to position [1290, 0]
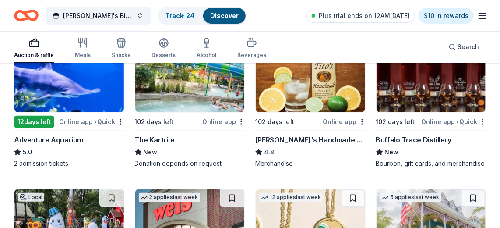
click at [52, 135] on div "Adventure Aquarium" at bounding box center [48, 140] width 69 height 11
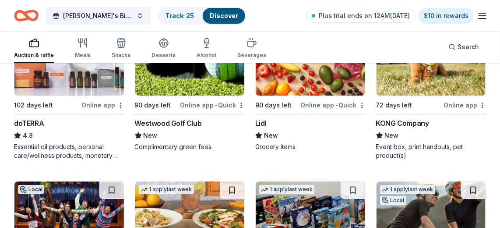
scroll to position [2463, 0]
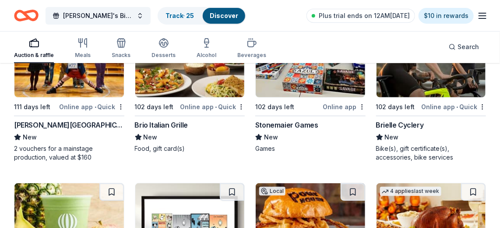
click at [169, 120] on div "Brio Italian Grille" at bounding box center [161, 125] width 53 height 11
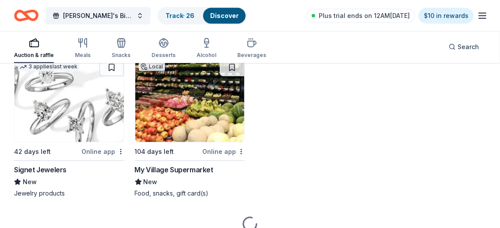
scroll to position [3753, 0]
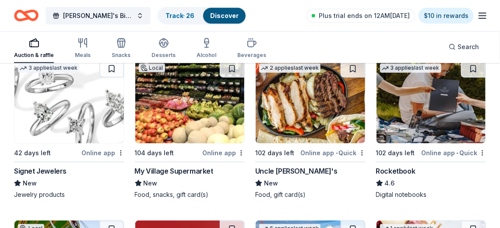
click at [58, 166] on div "Signet Jewelers" at bounding box center [40, 171] width 53 height 11
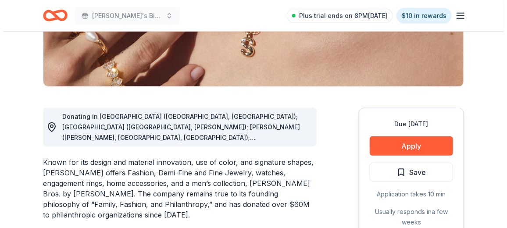
scroll to position [179, 0]
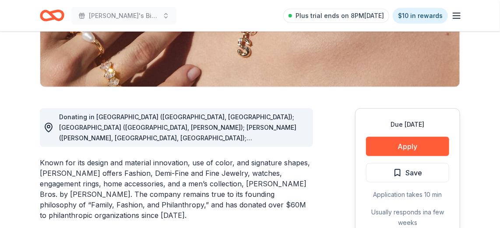
click at [410, 172] on span "Save" at bounding box center [414, 172] width 17 height 11
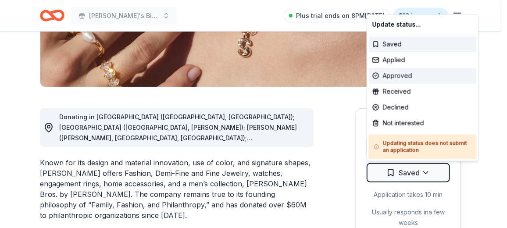
click at [398, 74] on div "Approved" at bounding box center [423, 76] width 108 height 16
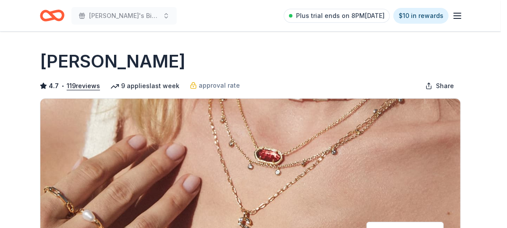
scroll to position [0, 0]
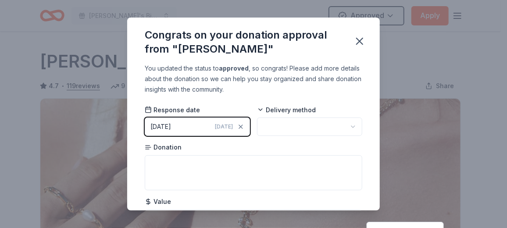
click at [358, 40] on html "[PERSON_NAME]'s Birthday [PERSON_NAME] Approved Apply Due [DATE] Share [PERSON_…" at bounding box center [253, 114] width 507 height 228
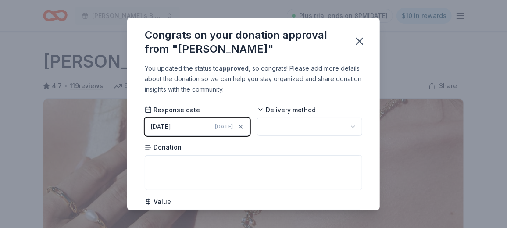
scroll to position [237, 0]
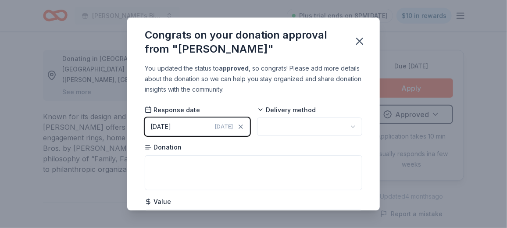
click at [358, 40] on icon "button" at bounding box center [359, 41] width 6 height 6
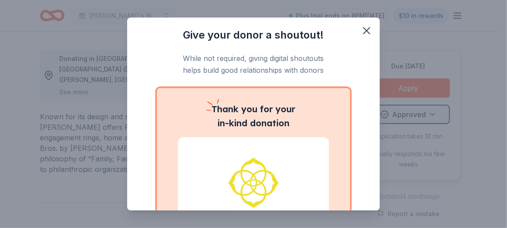
click at [373, 57] on div "Give your donor a shoutout! While not required, giving digital shoutouts helps …" at bounding box center [253, 114] width 252 height 192
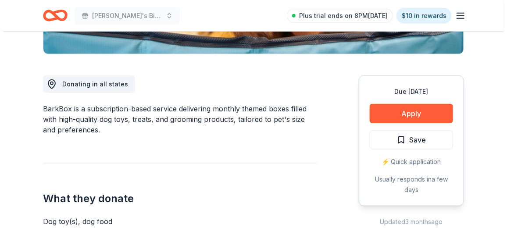
scroll to position [211, 0]
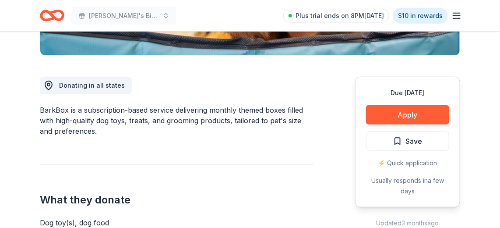
click at [409, 138] on span "Save" at bounding box center [414, 140] width 17 height 11
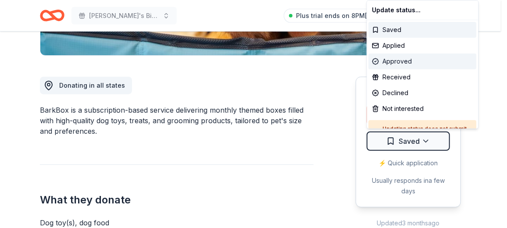
click at [394, 58] on div "Approved" at bounding box center [423, 61] width 108 height 16
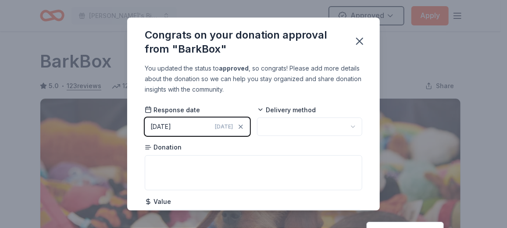
scroll to position [0, 0]
click at [360, 39] on html "Stephanie's Birthday Bingo Bash Approved Apply Due in 102 days Share BarkBox 5.…" at bounding box center [253, 114] width 507 height 228
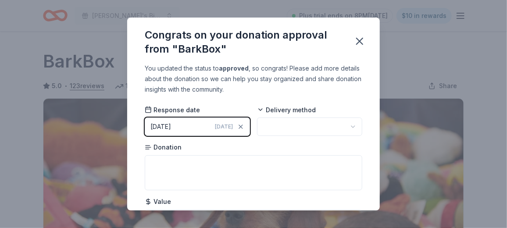
scroll to position [237, 0]
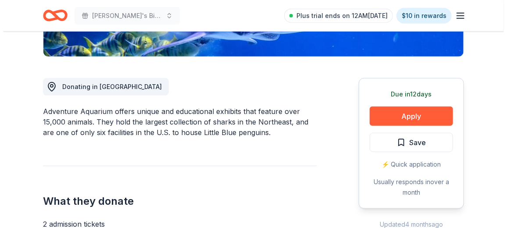
scroll to position [206, 0]
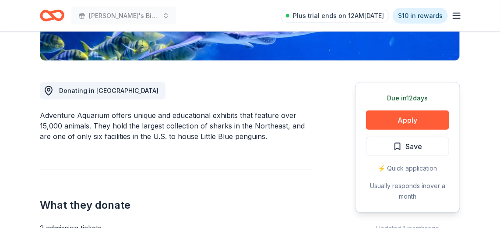
click at [425, 122] on button "Apply" at bounding box center [407, 119] width 83 height 19
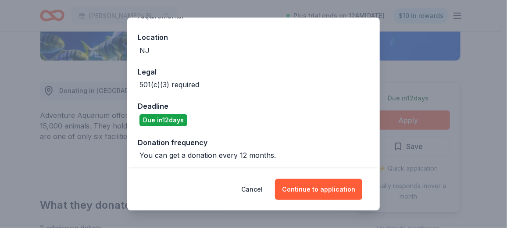
scroll to position [92, 0]
click at [316, 186] on button "Continue to application" at bounding box center [318, 189] width 87 height 21
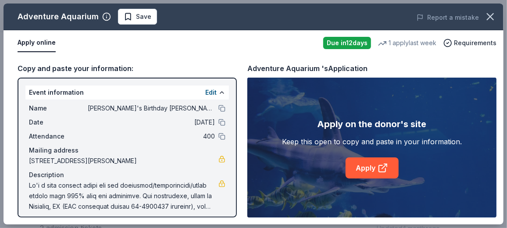
click at [125, 15] on span "Save" at bounding box center [138, 16] width 28 height 11
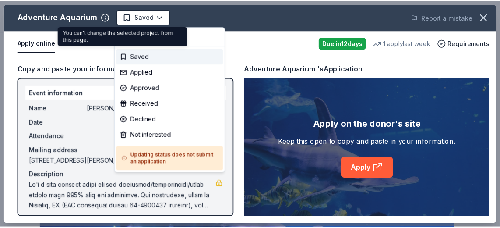
scroll to position [0, 0]
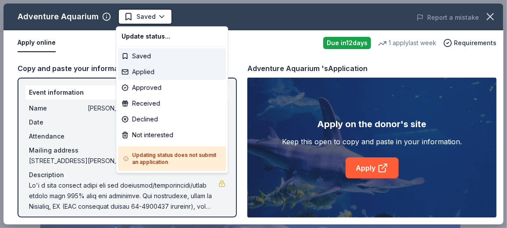
click at [147, 71] on div "Applied" at bounding box center [172, 72] width 108 height 16
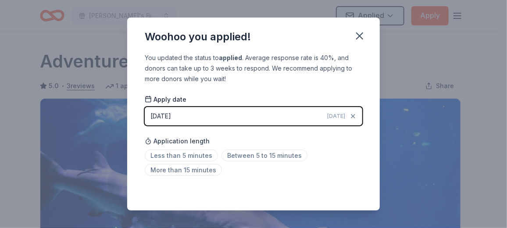
click at [359, 35] on icon "button" at bounding box center [359, 36] width 6 height 6
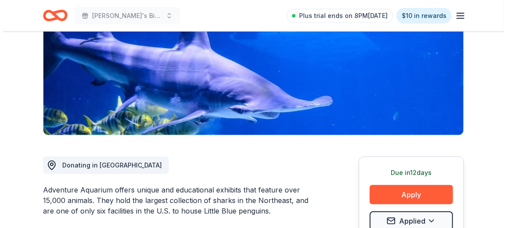
scroll to position [130, 0]
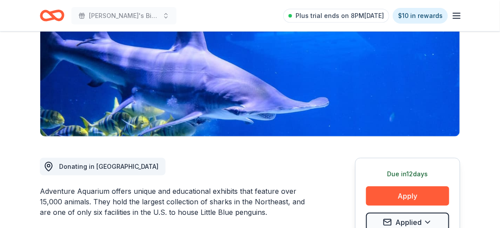
click at [383, 191] on button "Apply" at bounding box center [407, 195] width 83 height 19
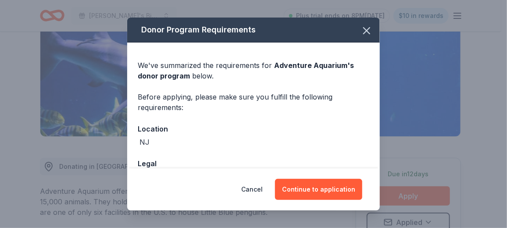
click at [347, 192] on button "Continue to application" at bounding box center [318, 189] width 87 height 21
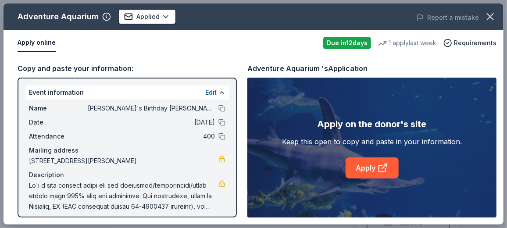
click at [379, 170] on icon at bounding box center [382, 168] width 7 height 7
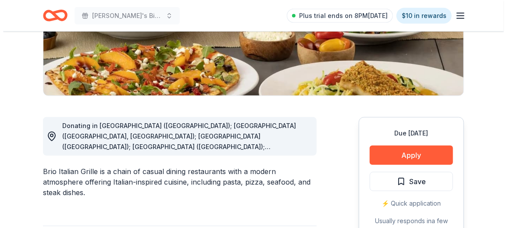
scroll to position [171, 0]
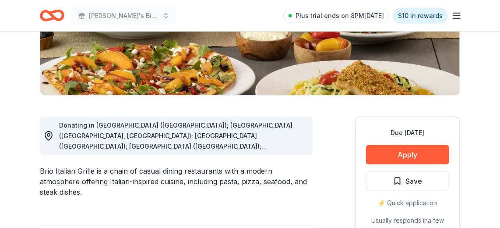
click at [413, 154] on button "Apply" at bounding box center [407, 154] width 83 height 19
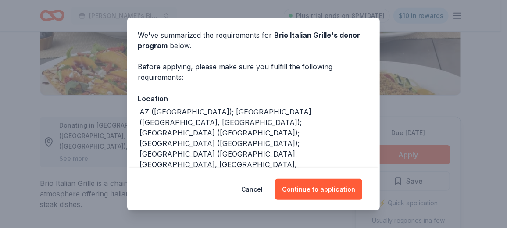
scroll to position [29, 0]
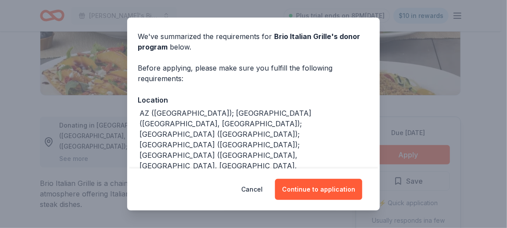
click at [313, 189] on button "Continue to application" at bounding box center [318, 189] width 87 height 21
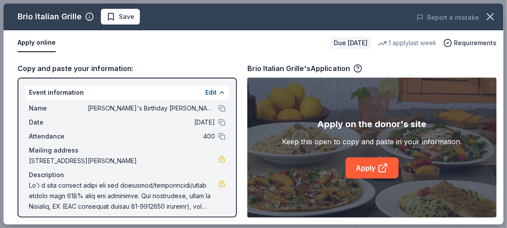
click at [122, 16] on span "Save" at bounding box center [126, 16] width 15 height 11
click at [358, 164] on link "Apply" at bounding box center [371, 167] width 53 height 21
click at [365, 165] on link "Apply" at bounding box center [371, 167] width 53 height 21
click at [290, 69] on div "Brio Italian Grille's Application" at bounding box center [304, 68] width 115 height 11
click at [471, 43] on span "Requirements" at bounding box center [475, 43] width 43 height 11
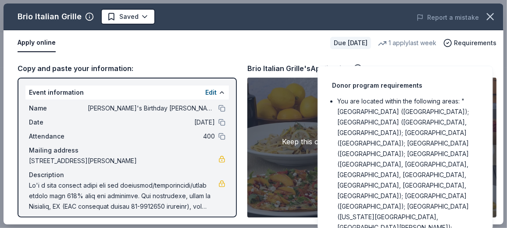
click at [472, 43] on span "Requirements" at bounding box center [475, 43] width 43 height 11
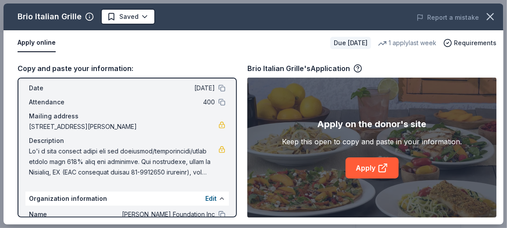
scroll to position [0, 0]
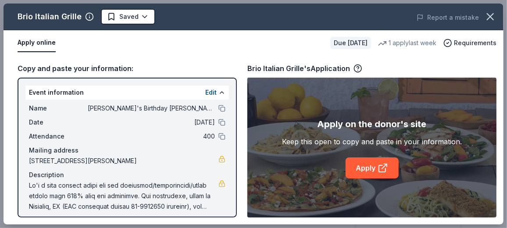
click at [38, 44] on button "Apply online" at bounding box center [37, 43] width 38 height 18
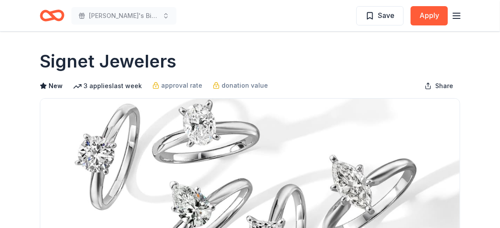
click at [442, 5] on div "Save Apply" at bounding box center [410, 15] width 106 height 21
click at [429, 19] on button "Apply" at bounding box center [429, 15] width 37 height 19
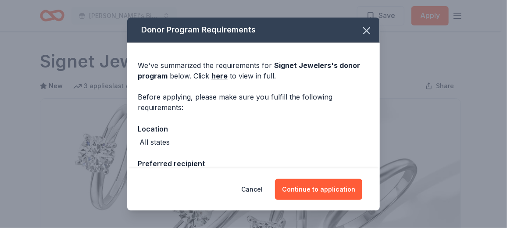
click at [308, 188] on button "Continue to application" at bounding box center [318, 189] width 87 height 21
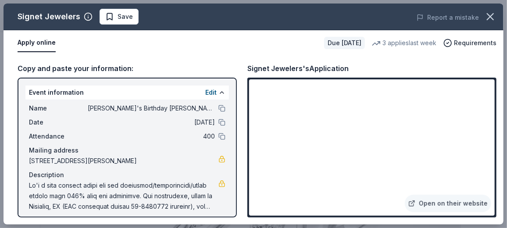
click at [117, 17] on span "Save" at bounding box center [124, 16] width 15 height 11
click at [140, 15] on body "[PERSON_NAME]'s Birthday [PERSON_NAME] Saved Apply Due [DATE] Share Signet Jewe…" at bounding box center [250, 114] width 500 height 228
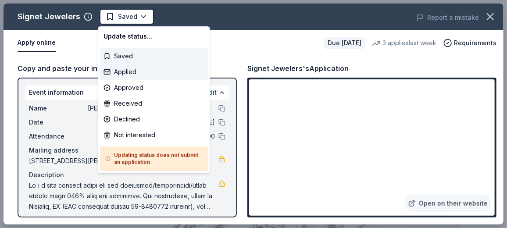
click at [124, 71] on div "Applied" at bounding box center [154, 72] width 108 height 16
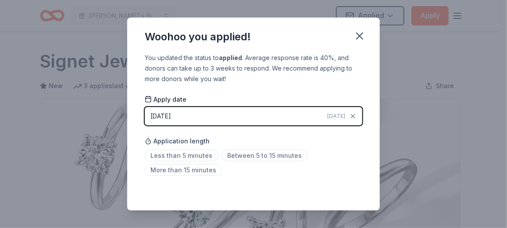
click at [361, 32] on icon "button" at bounding box center [359, 36] width 12 height 12
